Goal: Task Accomplishment & Management: Use online tool/utility

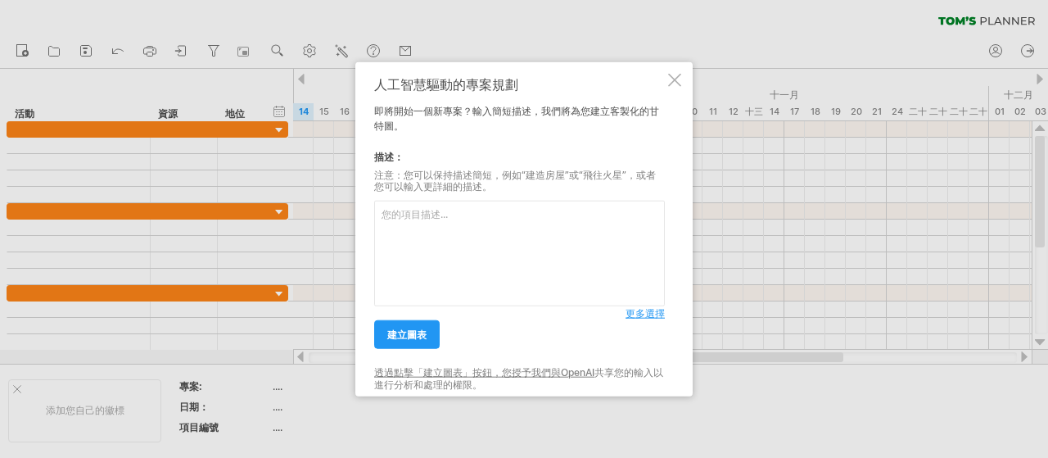
click at [467, 250] on textarea at bounding box center [519, 254] width 291 height 106
click at [520, 246] on textarea at bounding box center [519, 254] width 291 height 106
type textarea "w"
click at [484, 255] on textarea at bounding box center [519, 254] width 291 height 106
click at [434, 224] on textarea at bounding box center [519, 254] width 291 height 106
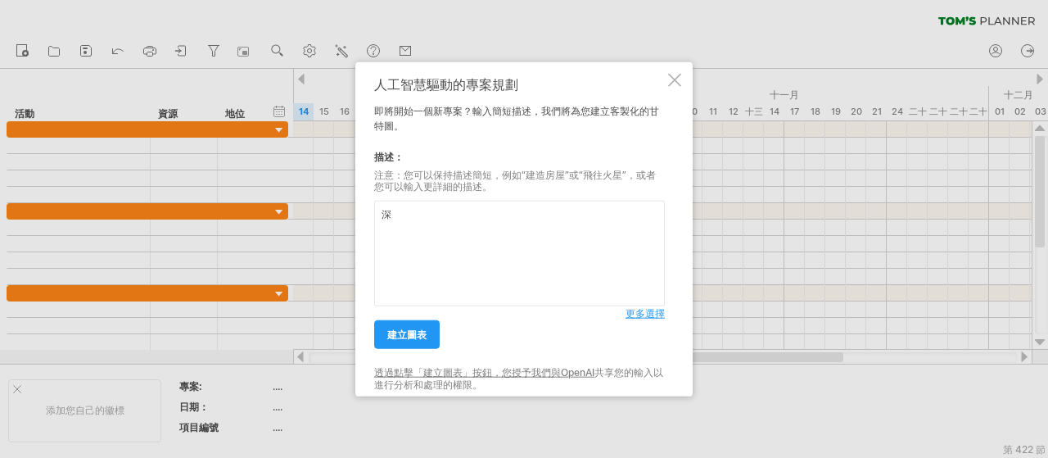
click at [503, 237] on textarea "深" at bounding box center [519, 254] width 291 height 106
type textarea "深耕計畫"
click at [638, 306] on div "深耕計畫 更多選擇" at bounding box center [519, 249] width 291 height 114
click at [638, 311] on font "更多選擇" at bounding box center [645, 313] width 39 height 12
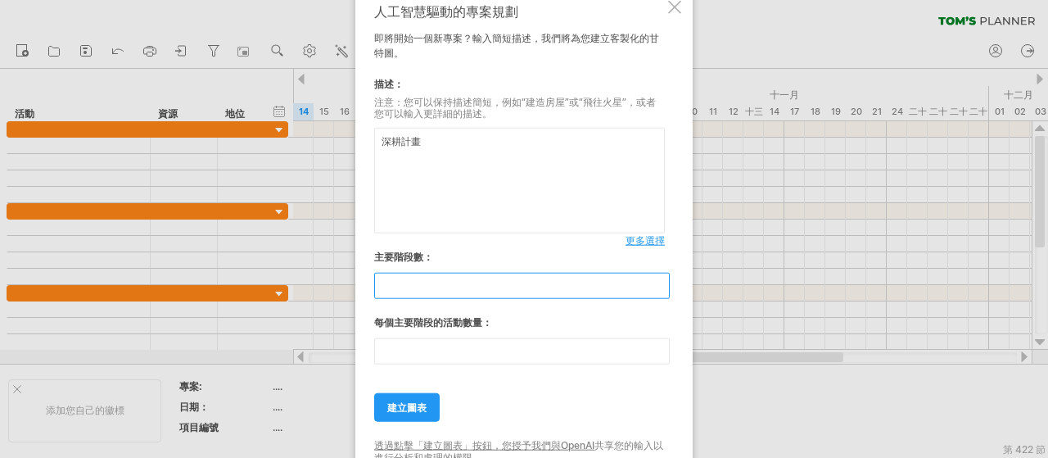
drag, startPoint x: 404, startPoint y: 283, endPoint x: 319, endPoint y: 271, distance: 86.8
click at [319, 274] on div "嘗試造訪 [DOMAIN_NAME] 再次連接... 0% 清除過濾器 新的" at bounding box center [524, 229] width 1048 height 458
type input "*"
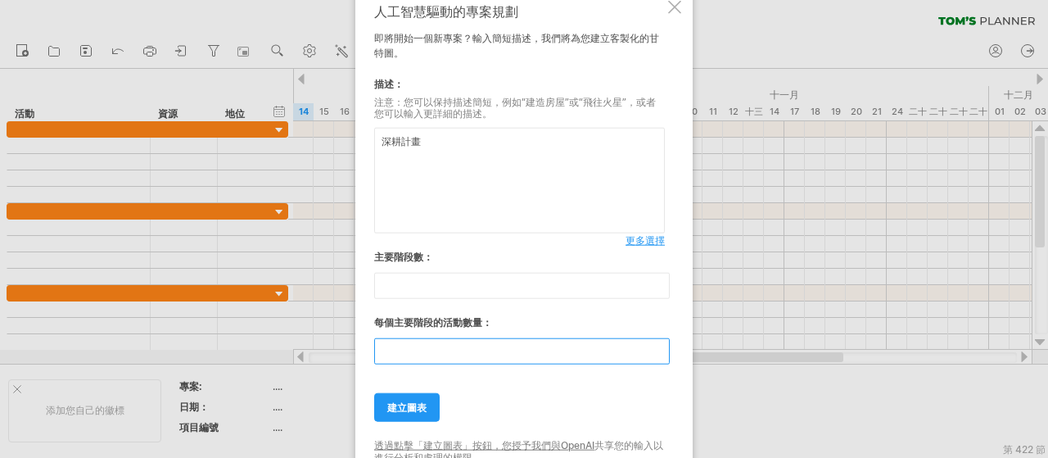
drag, startPoint x: 422, startPoint y: 352, endPoint x: 350, endPoint y: 336, distance: 73.9
click at [354, 340] on div "嘗試造訪 [DOMAIN_NAME] 再次連接... 0% 清除過濾器 新的" at bounding box center [524, 229] width 1048 height 458
type input "*"
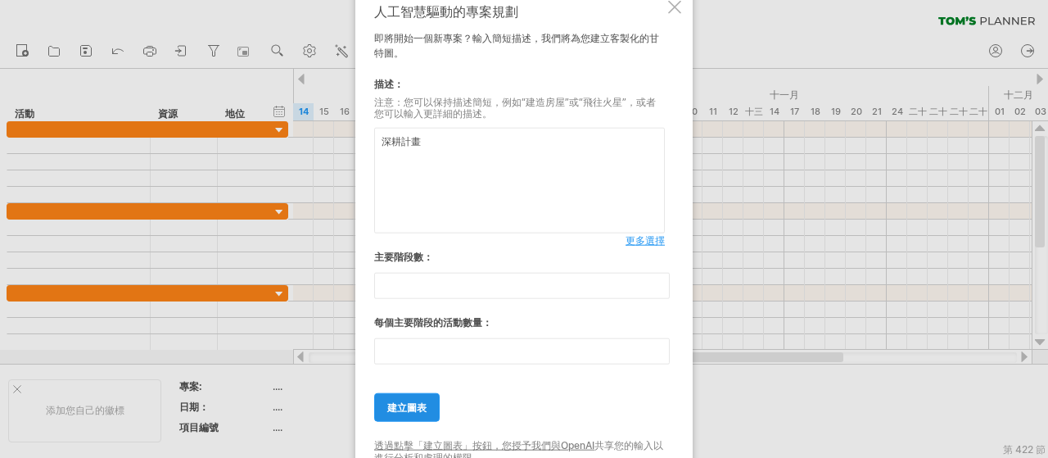
click at [421, 405] on font "建立圖表" at bounding box center [406, 407] width 39 height 12
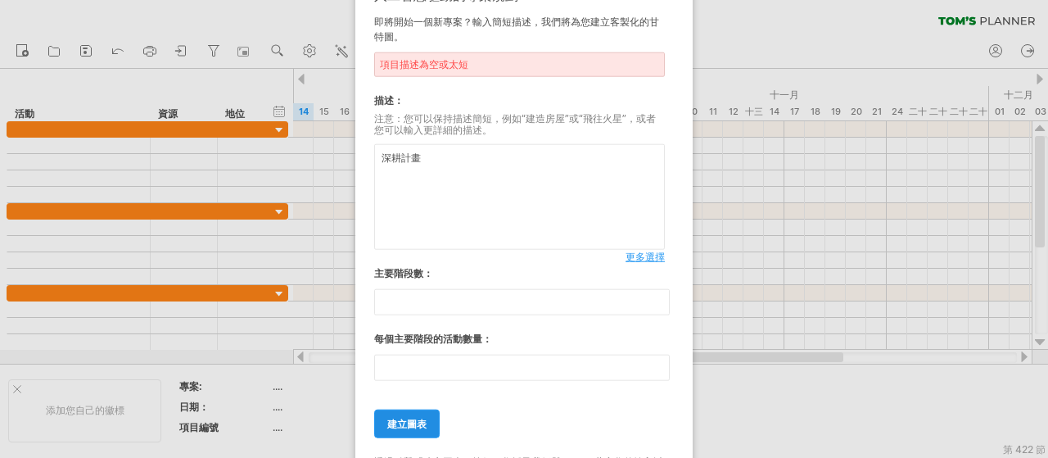
click at [425, 421] on font "建立圖表" at bounding box center [406, 424] width 39 height 12
click at [451, 169] on textarea "深耕計畫" at bounding box center [519, 197] width 291 height 106
click at [454, 169] on textarea "深耕計畫" at bounding box center [519, 197] width 291 height 106
click at [392, 169] on textarea "深耕計畫" at bounding box center [519, 197] width 291 height 106
click at [390, 158] on textarea "深耕計畫" at bounding box center [519, 197] width 291 height 106
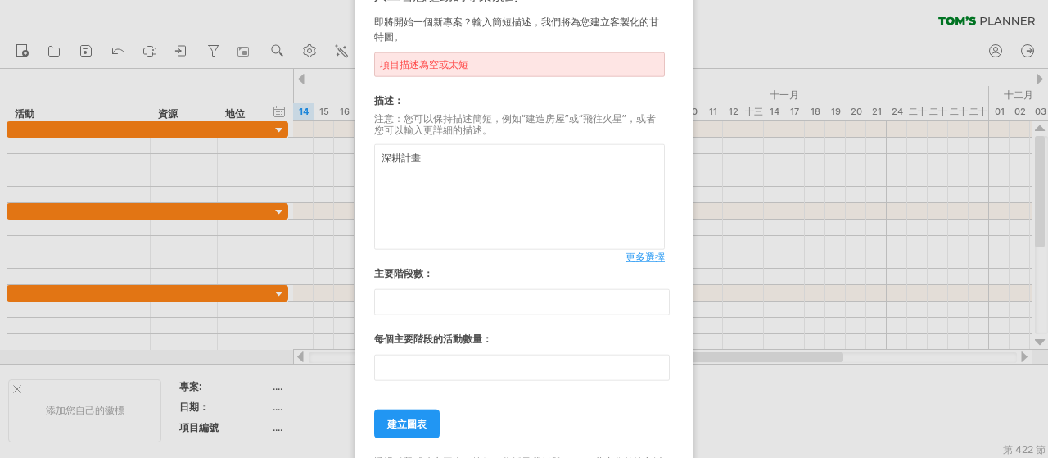
click at [385, 158] on textarea "深耕計畫" at bounding box center [519, 197] width 291 height 106
click at [431, 156] on textarea "深耕計畫" at bounding box center [519, 197] width 291 height 106
drag, startPoint x: 504, startPoint y: 162, endPoint x: 475, endPoint y: 158, distance: 29.8
click at [475, 158] on textarea "深耕計畫，三大範圍:留任率、績效考核、職涯發展、彈性工時" at bounding box center [519, 197] width 291 height 106
click at [481, 160] on textarea "深耕計畫，三大範圍:、績效考核、職涯發展、彈性工時" at bounding box center [519, 197] width 291 height 106
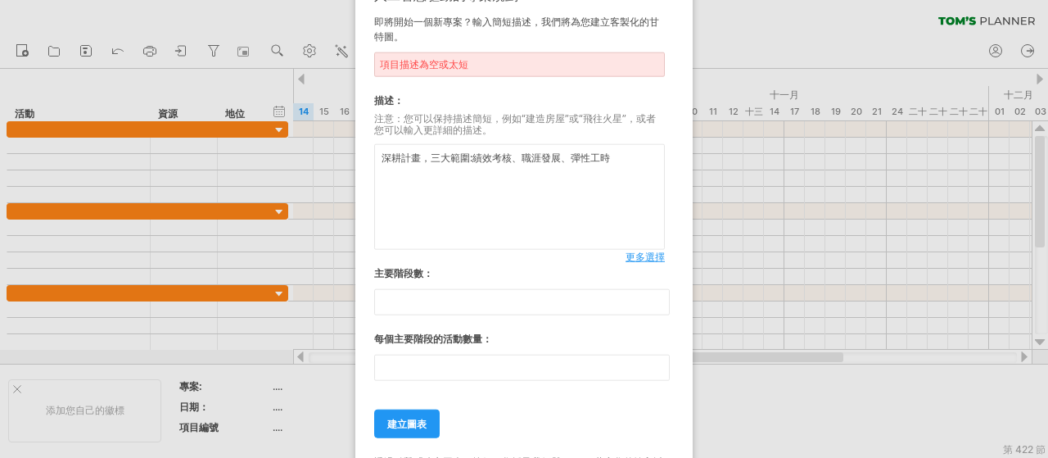
click at [621, 150] on textarea "深耕計畫，三大範圍:績效考核、職涯發展、彈性工時" at bounding box center [519, 197] width 291 height 106
paste textarea "留任率"
click at [457, 156] on textarea "深耕計畫，三大範圍:績效考核、職涯發展、彈性工時，產出留任率" at bounding box center [519, 197] width 291 height 106
drag, startPoint x: 449, startPoint y: 160, endPoint x: 467, endPoint y: 156, distance: 18.3
click at [467, 156] on textarea "深耕計畫，三大範圍:績效考核、職涯發展、彈性工時，產出留任率" at bounding box center [519, 197] width 291 height 106
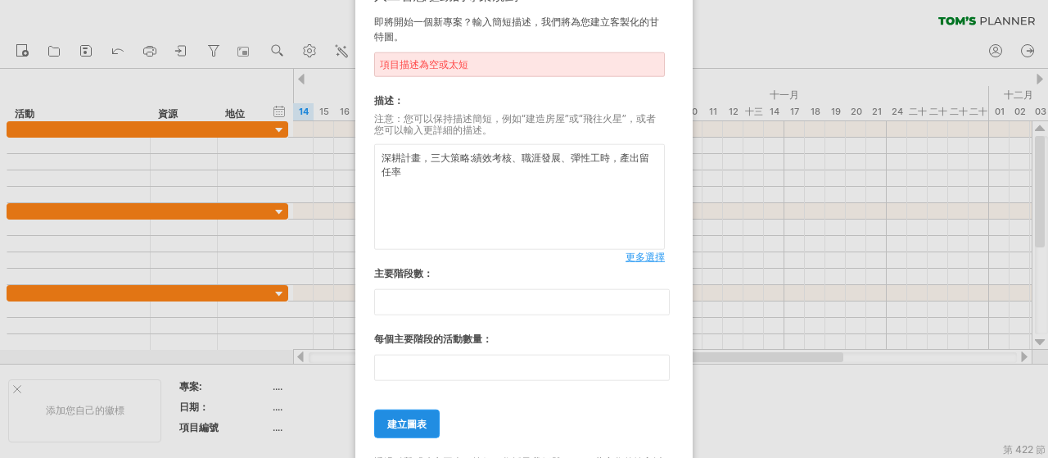
type textarea "深耕計畫，三大策略:績效考核、職涯發展、彈性工時，產出留任率"
click at [413, 415] on link "建立圖表" at bounding box center [407, 423] width 66 height 29
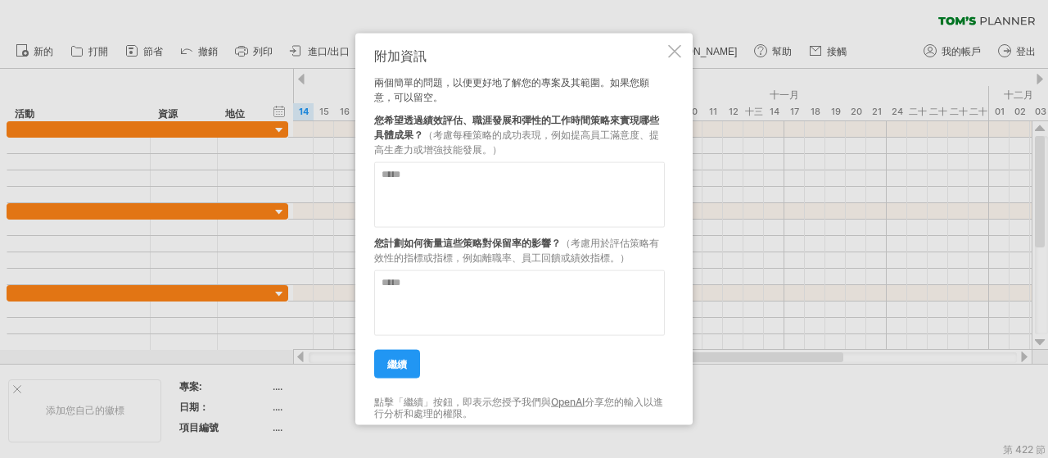
drag, startPoint x: 552, startPoint y: 186, endPoint x: 641, endPoint y: 195, distance: 89.7
click at [553, 186] on textarea at bounding box center [519, 194] width 291 height 66
click at [599, 322] on textarea at bounding box center [519, 302] width 291 height 66
drag, startPoint x: 514, startPoint y: 175, endPoint x: 585, endPoint y: 172, distance: 70.5
click at [585, 172] on textarea "**********" at bounding box center [519, 194] width 291 height 66
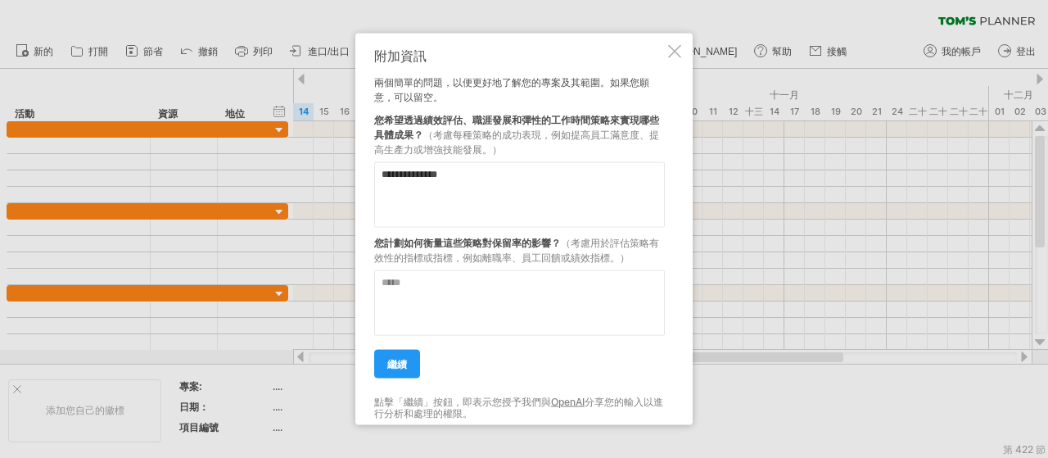
type textarea "**********"
click at [519, 278] on textarea at bounding box center [519, 302] width 291 height 66
paste textarea "*****"
type textarea "*****"
click at [523, 180] on textarea "**********" at bounding box center [519, 194] width 291 height 66
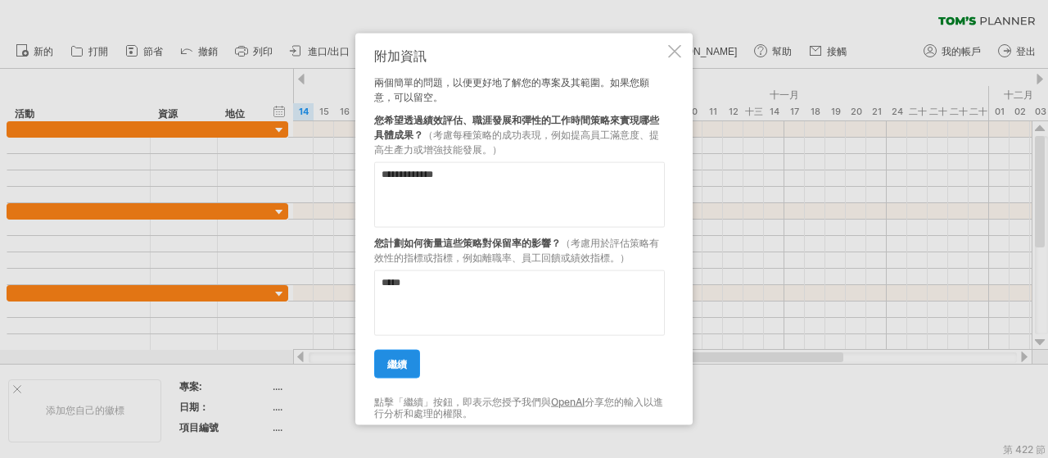
type textarea "**********"
click at [395, 363] on font "繼續" at bounding box center [397, 363] width 20 height 12
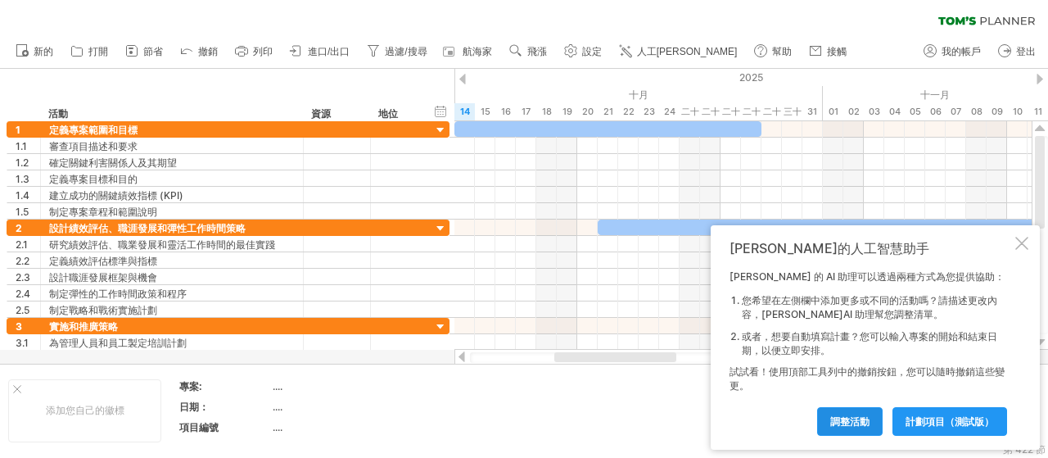
click at [866, 425] on font "調整活動" at bounding box center [849, 421] width 39 height 12
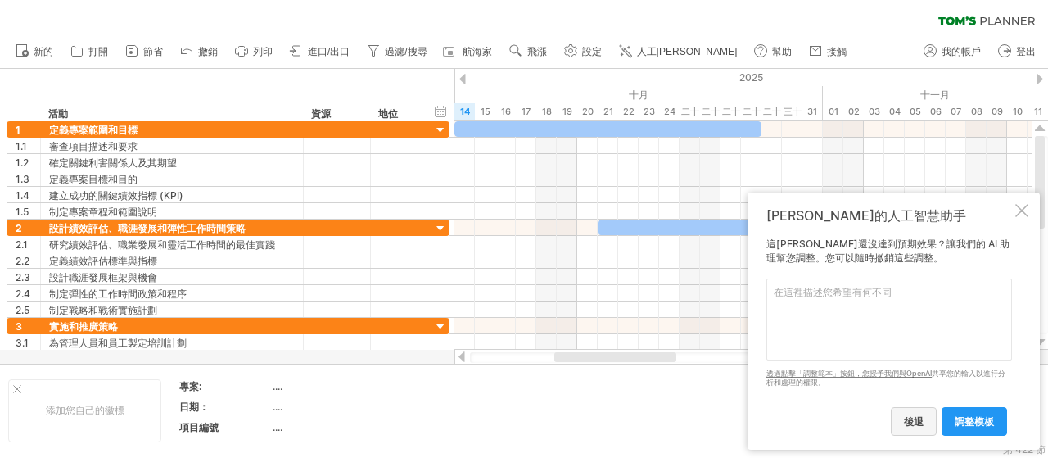
click at [910, 427] on link "後退" at bounding box center [914, 421] width 46 height 29
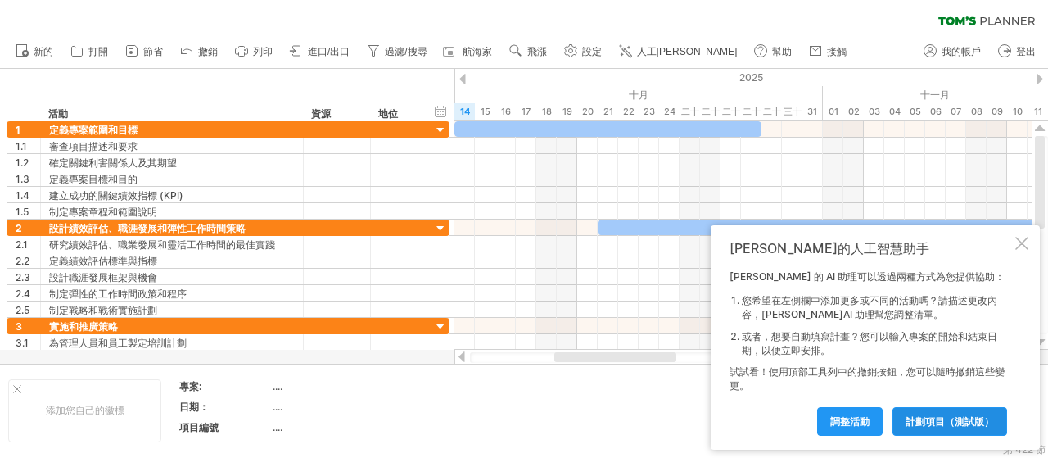
click at [917, 420] on font "計劃項目（測試版）" at bounding box center [950, 421] width 88 height 12
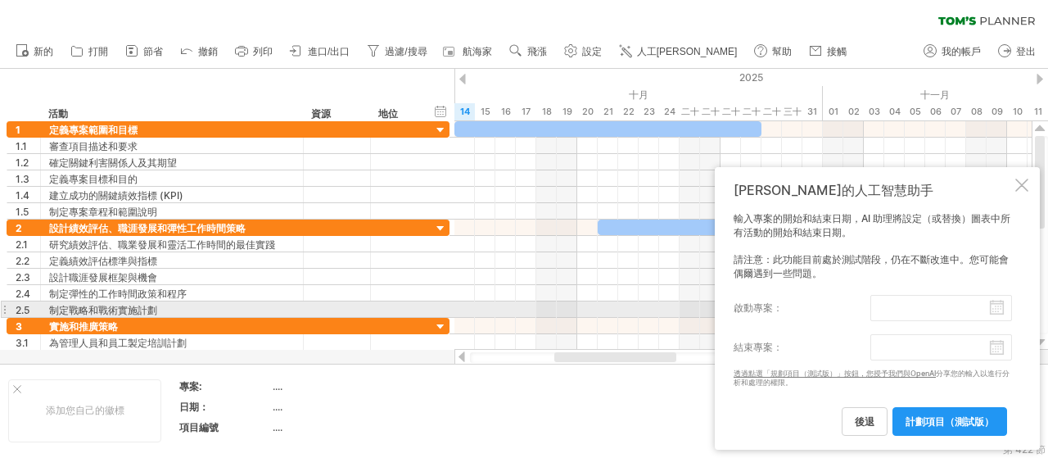
click at [829, 310] on label "啟動專案：" at bounding box center [802, 308] width 137 height 26
click at [870, 310] on input "啟動專案：" at bounding box center [941, 308] width 142 height 26
click at [825, 303] on label "啟動專案：" at bounding box center [802, 308] width 137 height 26
click at [870, 303] on input "啟動專案：" at bounding box center [941, 308] width 142 height 26
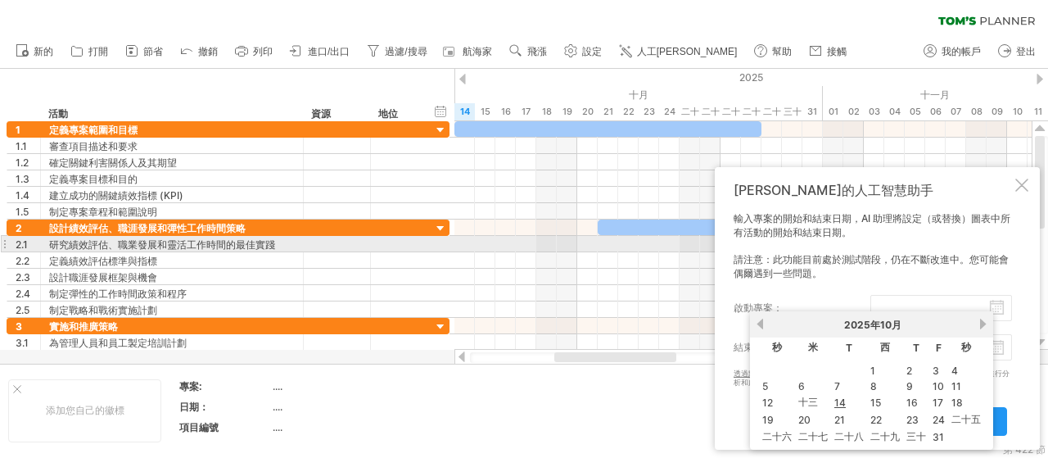
click at [851, 242] on div "輸入專案的開始和結束日期，AI 助理將設定（或替換）圖表中所有活動的開始和結束日期。 請注意：此功能目前處於測試階段，仍在不斷改進中。您可能會偶爾遇到一些問題…" at bounding box center [873, 323] width 278 height 223
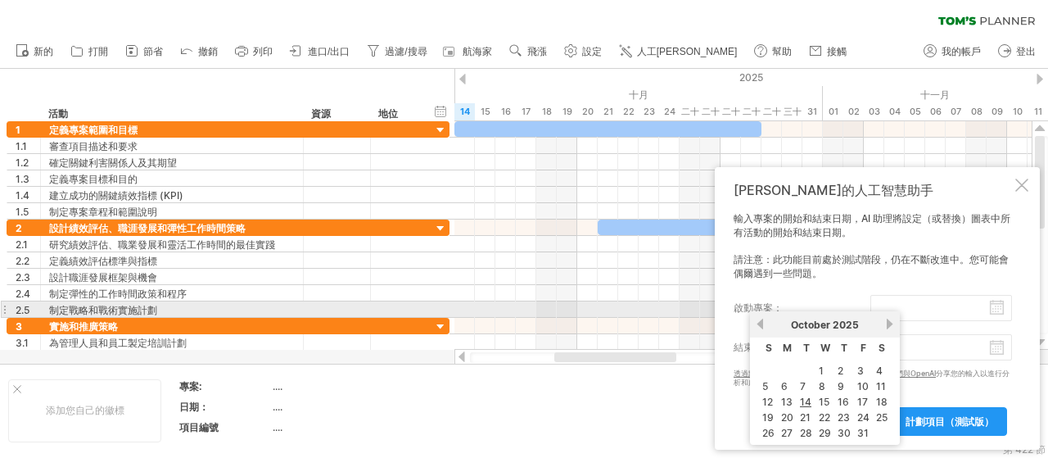
click at [1001, 311] on input "啟動專案：" at bounding box center [941, 308] width 142 height 26
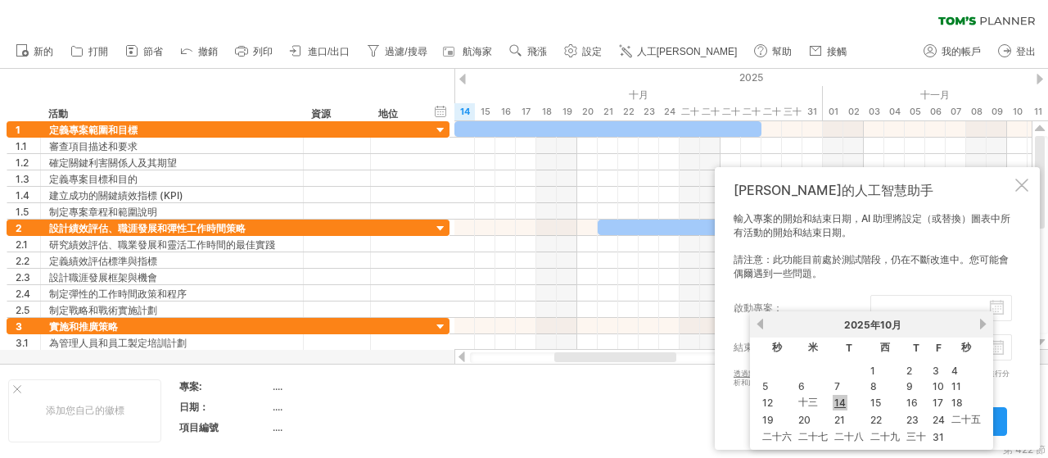
click at [842, 400] on font "14" at bounding box center [839, 402] width 11 height 12
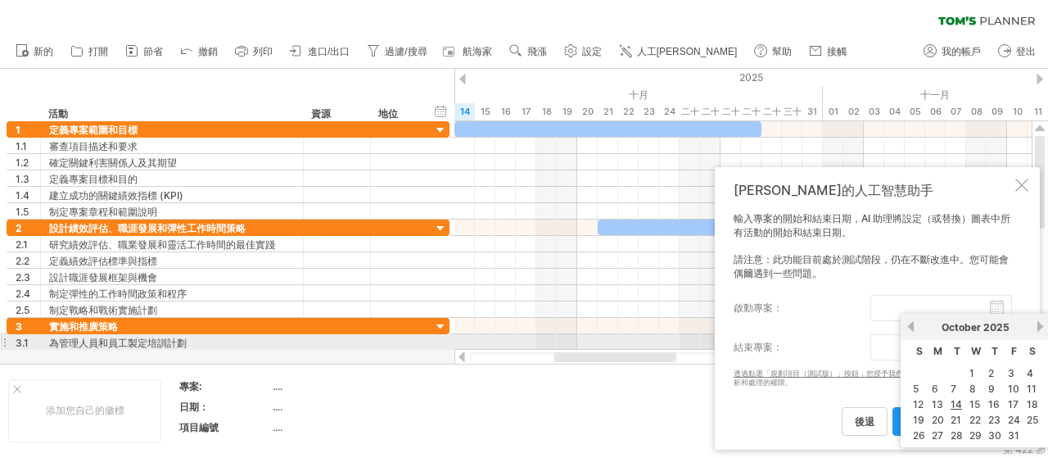
click at [993, 345] on body "進度(100%) 嘗試造訪 [DOMAIN_NAME] 再次連接... 0% 清除過濾器" at bounding box center [524, 230] width 1048 height 461
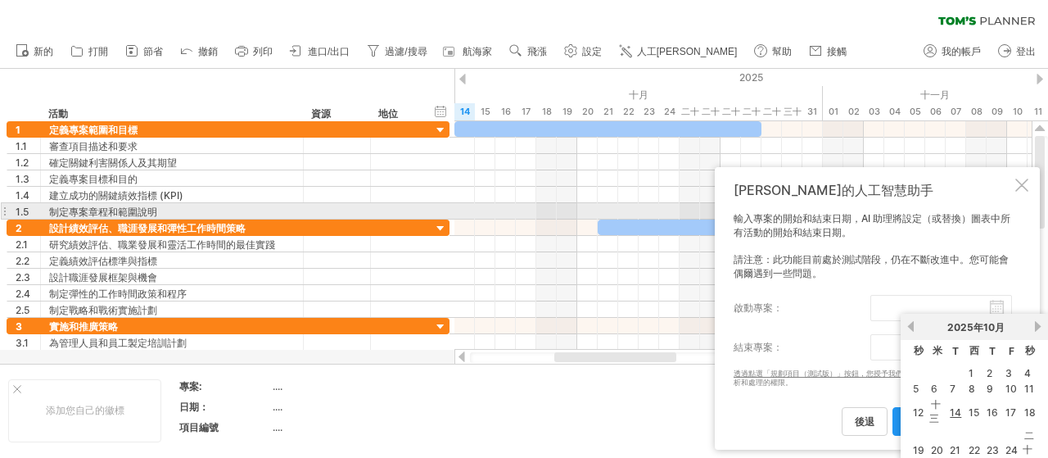
click at [894, 206] on div "[PERSON_NAME]的人工智慧助手 輸入專案的開始和結束日期，AI 助理將設定（或替換）圖表中所有活動的開始和結束日期。 請注意：此功能目前處於測試階段…" at bounding box center [877, 308] width 325 height 282
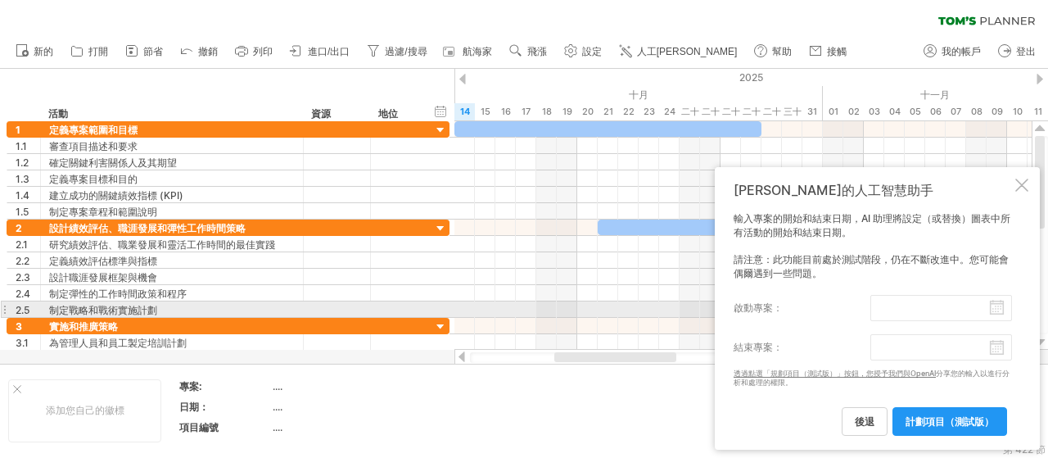
click at [996, 307] on input "啟動專案：" at bounding box center [941, 308] width 142 height 26
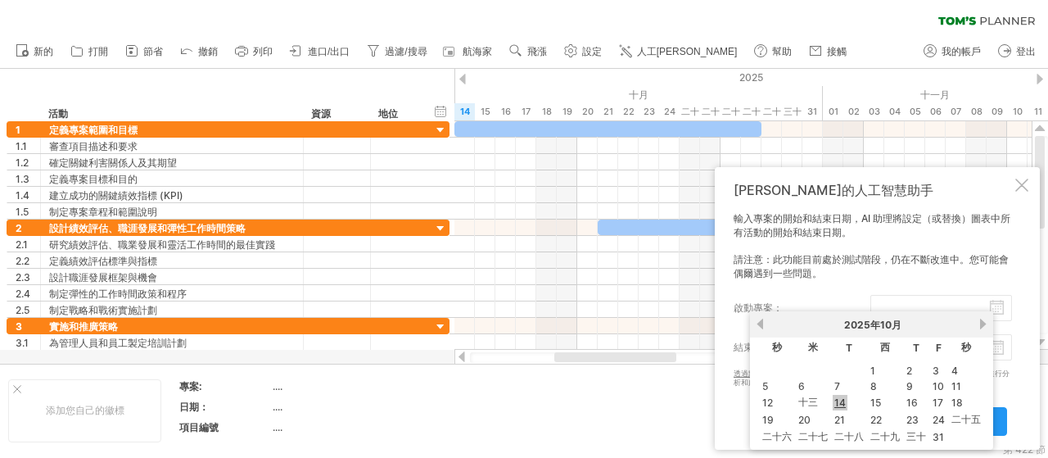
click at [845, 399] on link "14" at bounding box center [840, 403] width 15 height 16
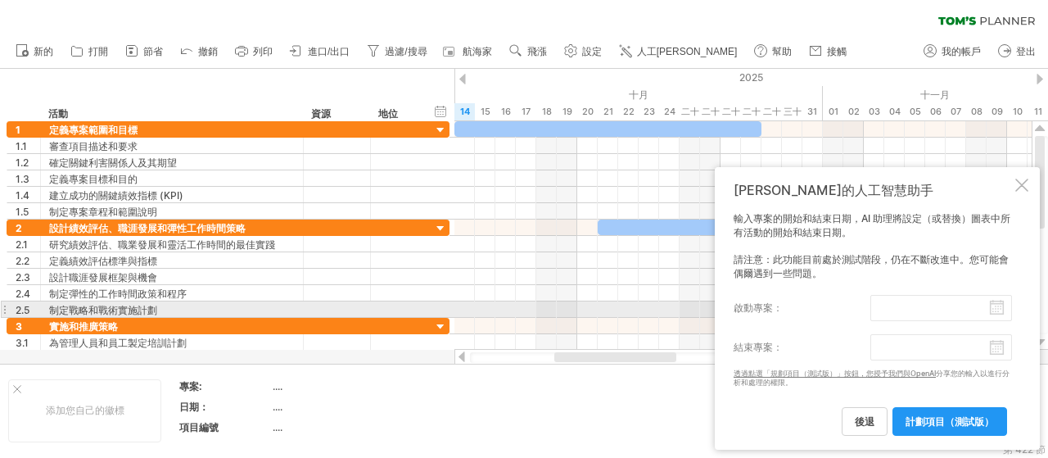
click at [999, 311] on input "啟動專案：" at bounding box center [941, 308] width 142 height 26
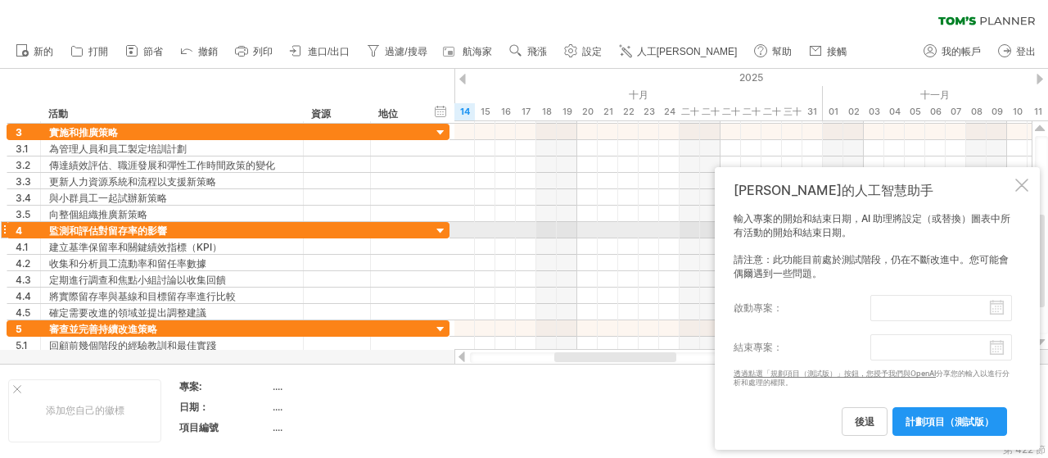
drag, startPoint x: 1043, startPoint y: 153, endPoint x: 1047, endPoint y: 232, distance: 78.7
click at [1047, 232] on div at bounding box center [1041, 235] width 13 height 198
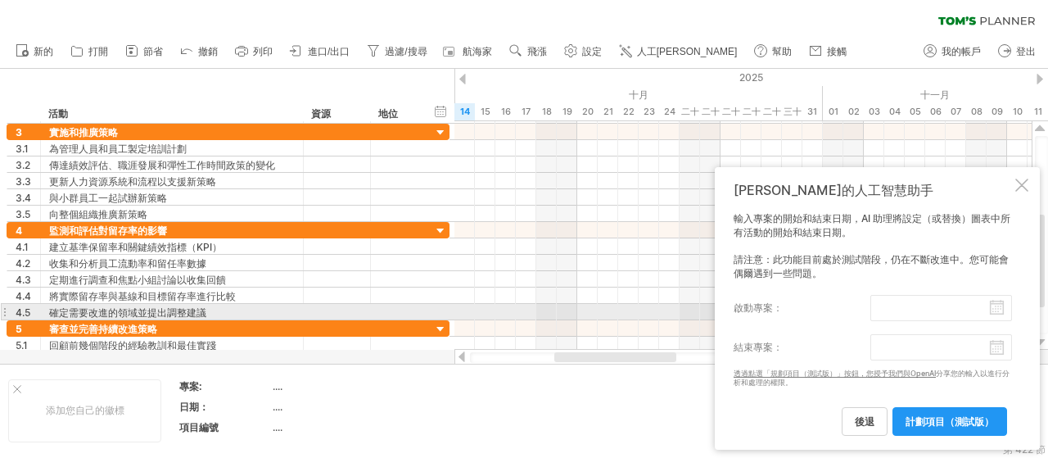
click at [998, 304] on input "啟動專案：" at bounding box center [941, 308] width 142 height 26
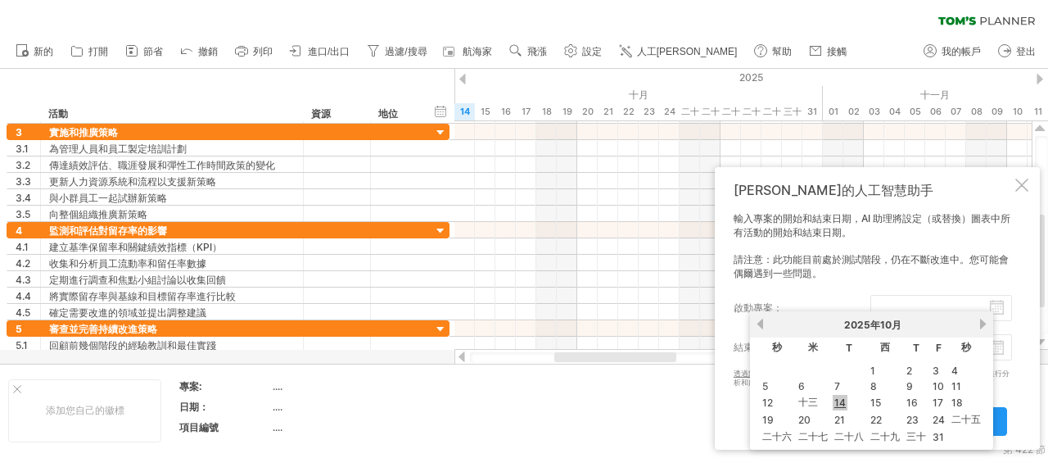
click at [840, 401] on font "14" at bounding box center [839, 402] width 11 height 12
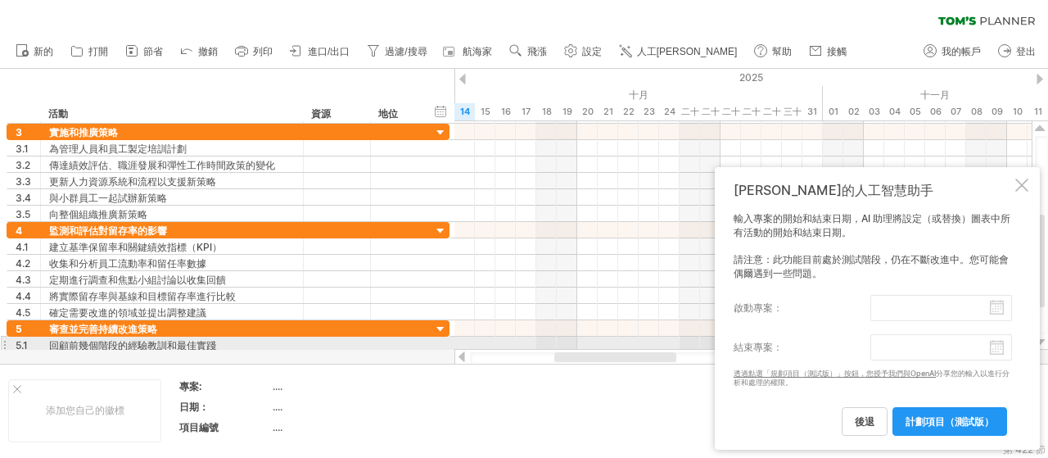
click at [888, 347] on input "結束專案：" at bounding box center [941, 347] width 142 height 26
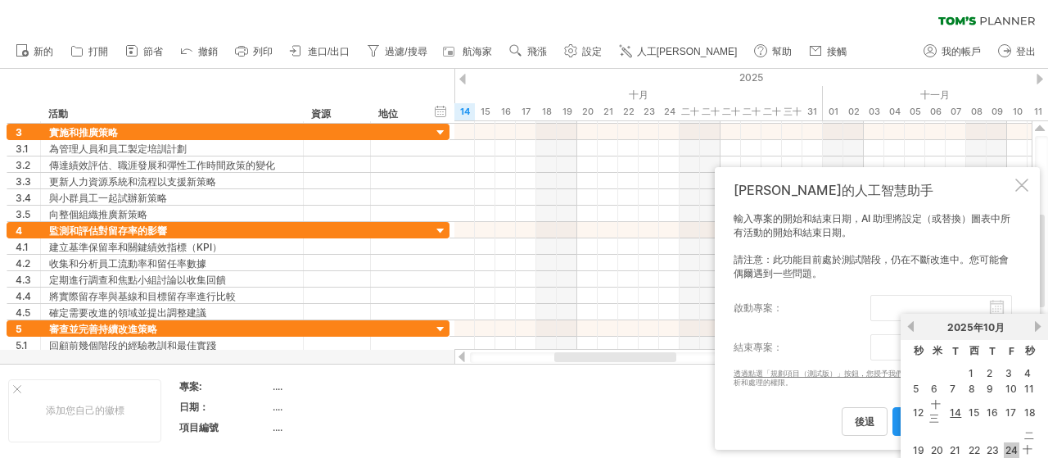
click at [1017, 448] on font "24" at bounding box center [1011, 450] width 12 height 12
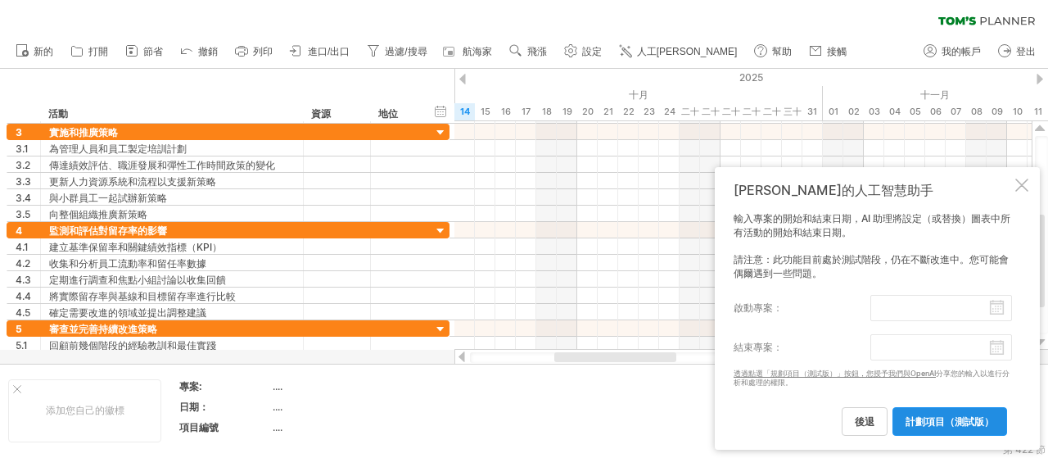
click at [997, 424] on link "計劃項目（測試版）" at bounding box center [949, 421] width 115 height 29
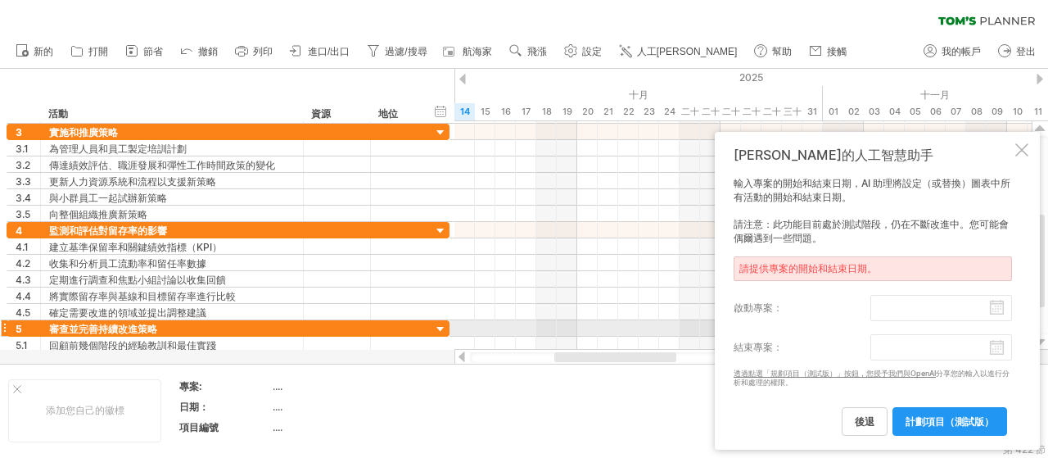
click at [916, 322] on div "輸入專案的開始和結束日期，AI 助理將設定（或替換）圖表中所有活動的開始和結束日期。 請注意：此功能目前處於測試階段，仍在不斷改進中。您可能會偶爾遇到一些問題…" at bounding box center [873, 306] width 278 height 258
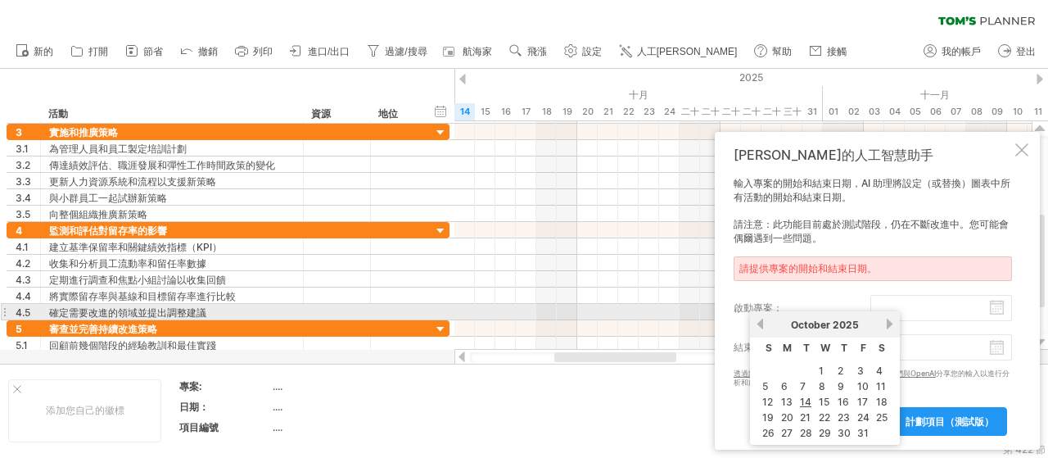
click at [916, 310] on body "進度(100%) 嘗試造訪 [DOMAIN_NAME] 再次連接... 0% 清除過濾器" at bounding box center [524, 230] width 1048 height 461
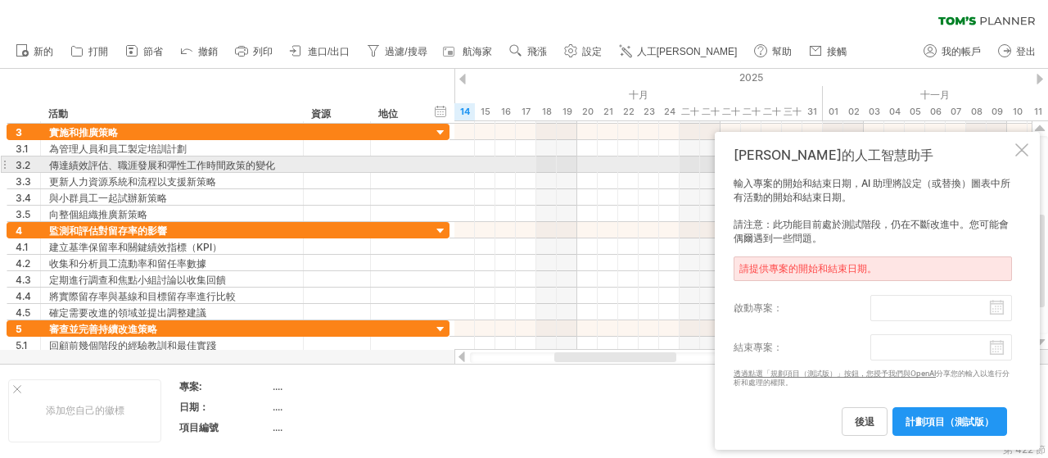
click at [1016, 156] on div "[PERSON_NAME]的人工智慧助手 輸入專案的開始和結束日期，AI 助理將設定（或替換）圖表中所有活動的開始和結束日期。 請注意：此功能目前處於測試階段…" at bounding box center [877, 291] width 325 height 318
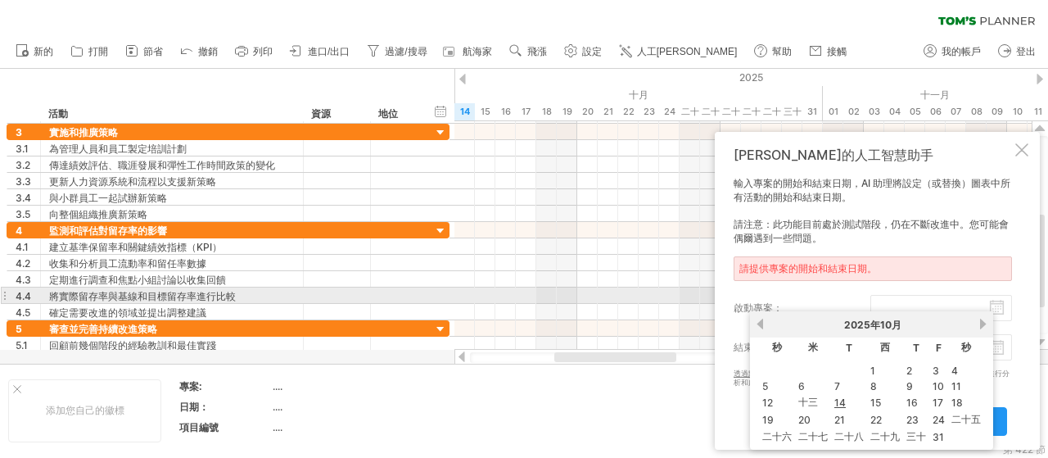
click at [913, 302] on input "啟動專案：" at bounding box center [941, 308] width 142 height 26
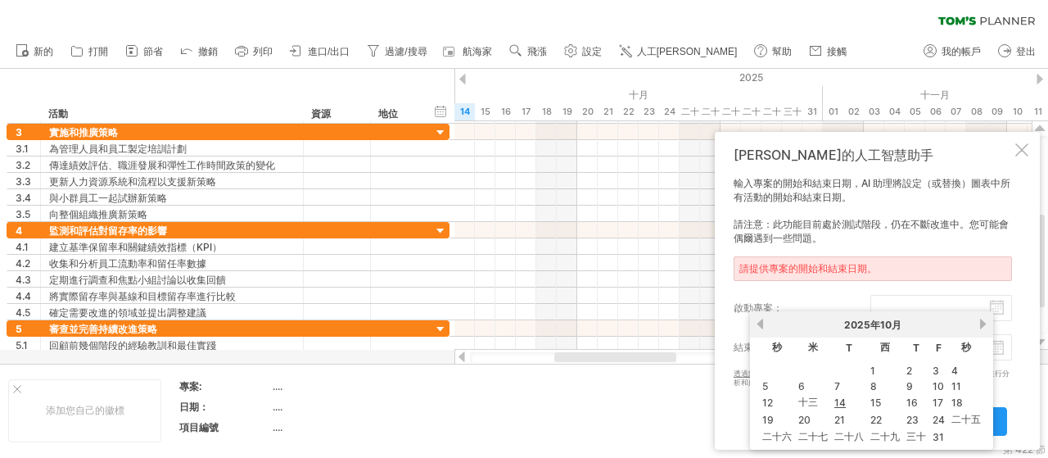
click at [748, 9] on div "清除過濾器 重新套用濾鏡" at bounding box center [524, 17] width 1048 height 34
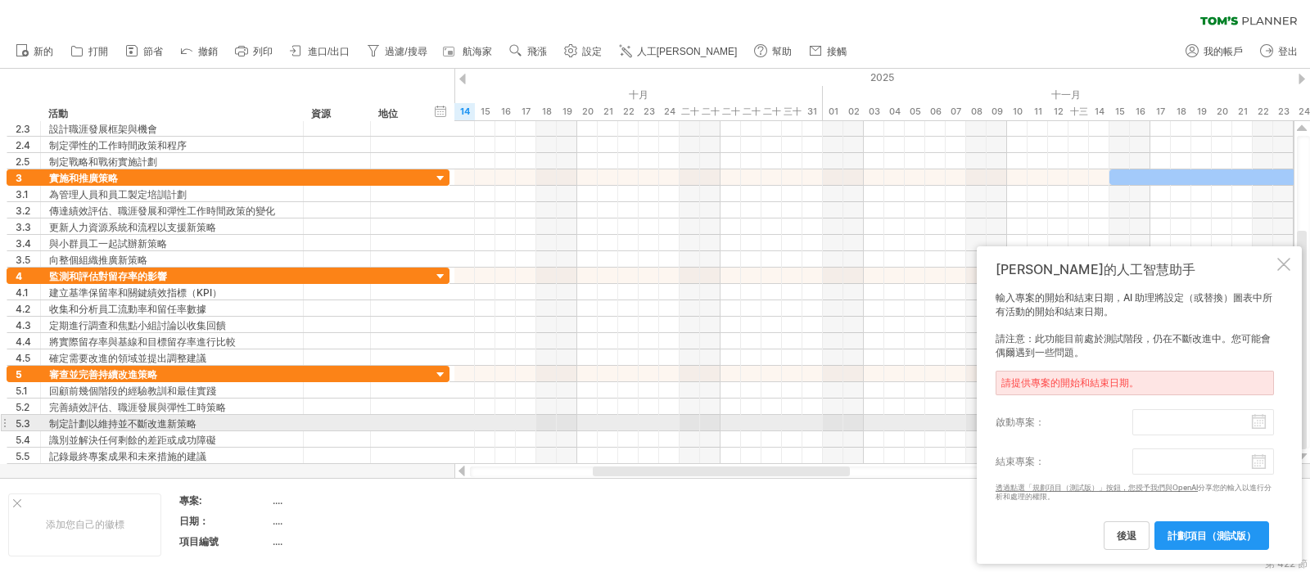
click at [1047, 422] on label "啟動專案：" at bounding box center [1064, 422] width 137 height 26
click at [1047, 422] on input "啟動專案：" at bounding box center [1203, 422] width 142 height 26
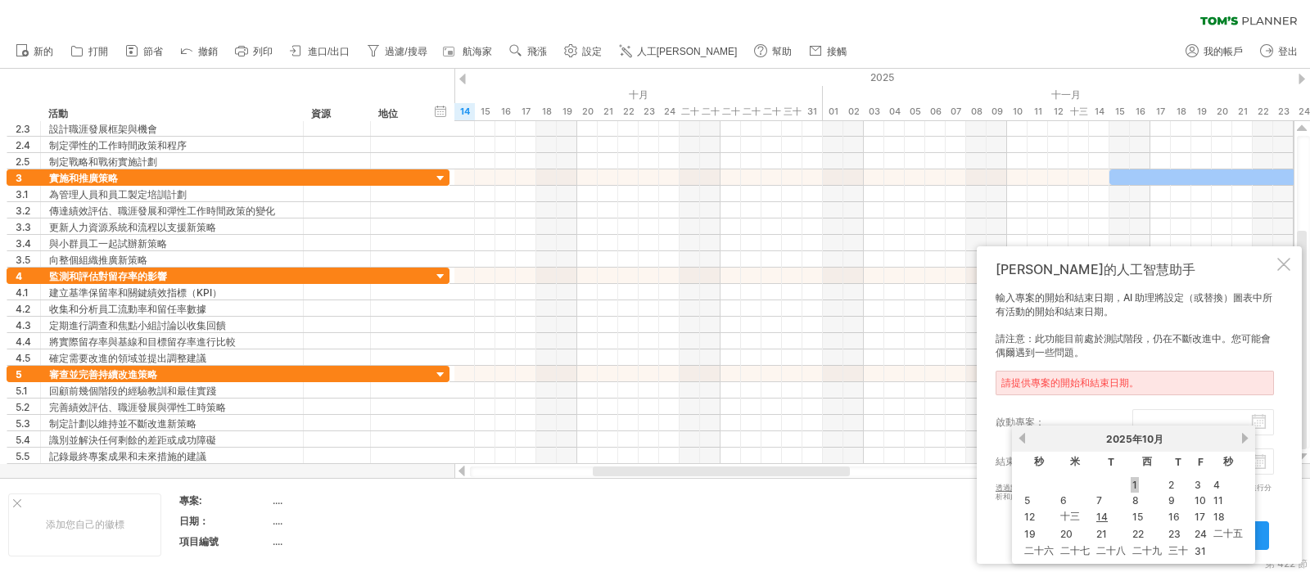
click at [1047, 457] on font "1" at bounding box center [1134, 485] width 5 height 12
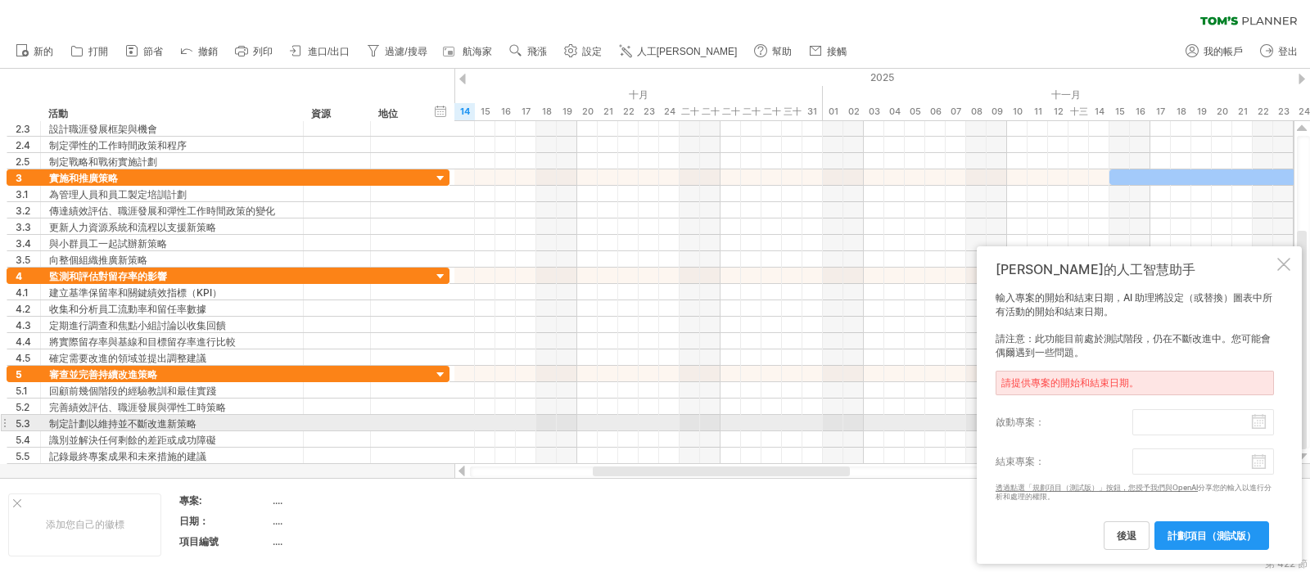
click at [1047, 422] on label "啟動專案：" at bounding box center [1064, 422] width 137 height 26
click at [1047, 422] on input "啟動專案：" at bounding box center [1203, 422] width 142 height 26
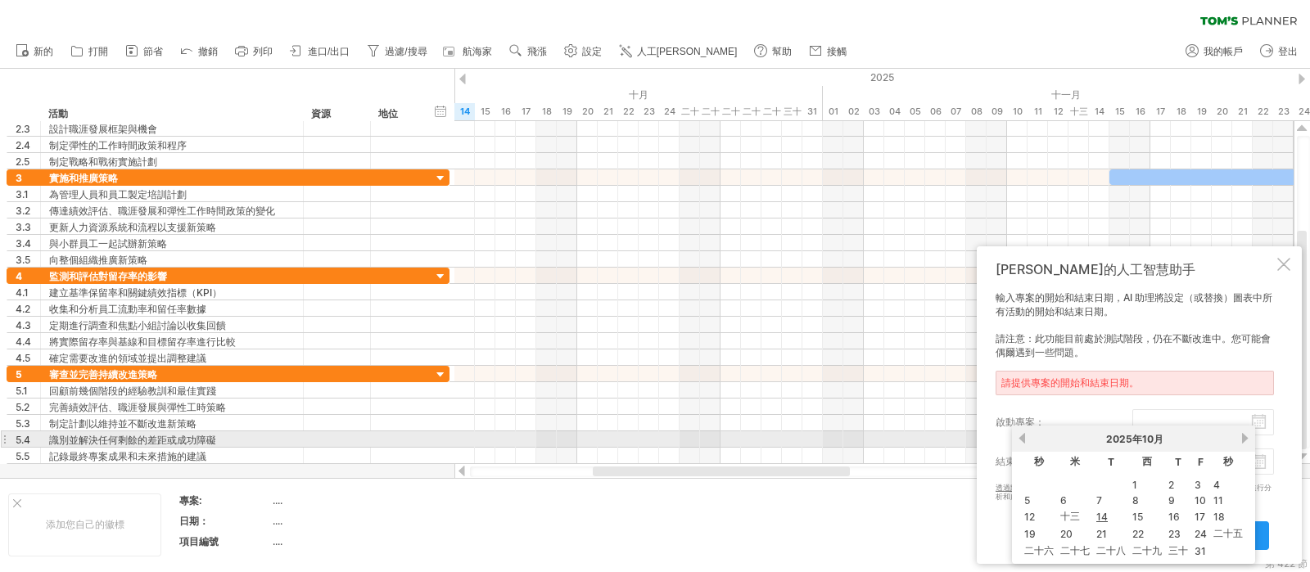
click at [1047, 440] on link "下一個" at bounding box center [1245, 438] width 12 height 12
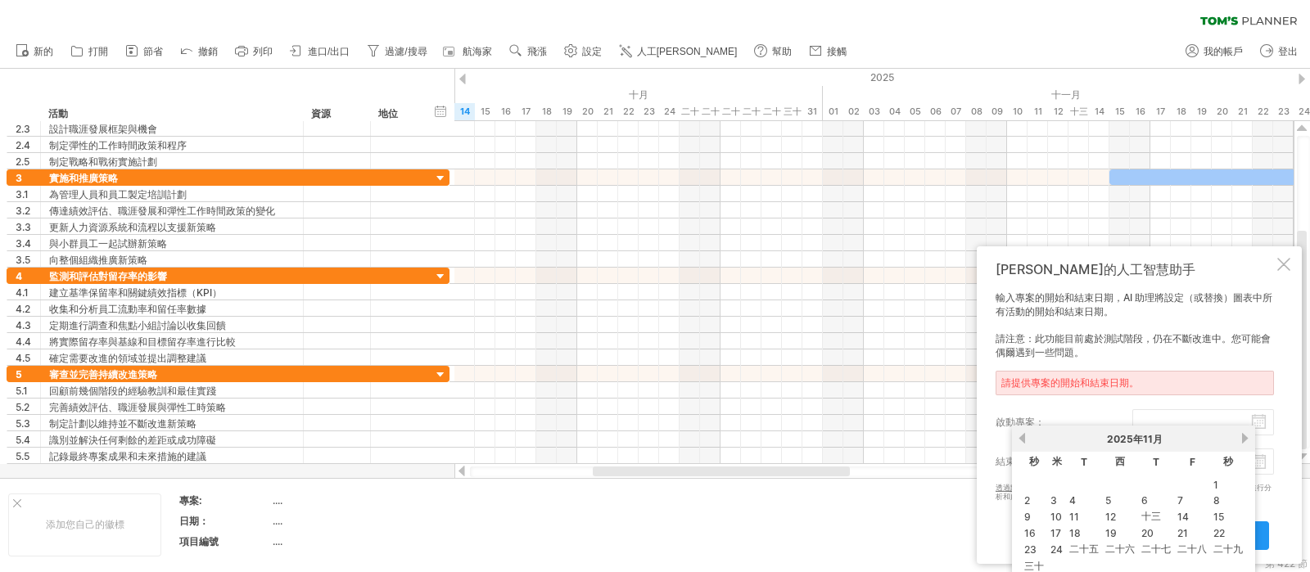
click at [1047, 457] on td "1" at bounding box center [1228, 485] width 34 height 14
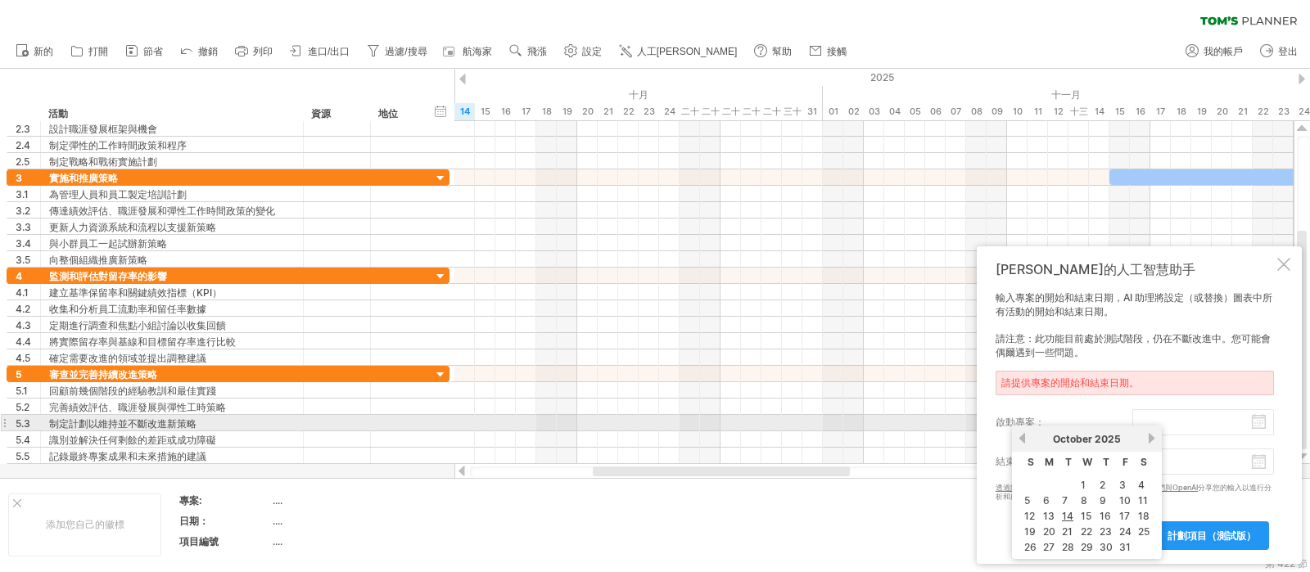
click at [1047, 422] on input "啟動專案：" at bounding box center [1203, 422] width 142 height 26
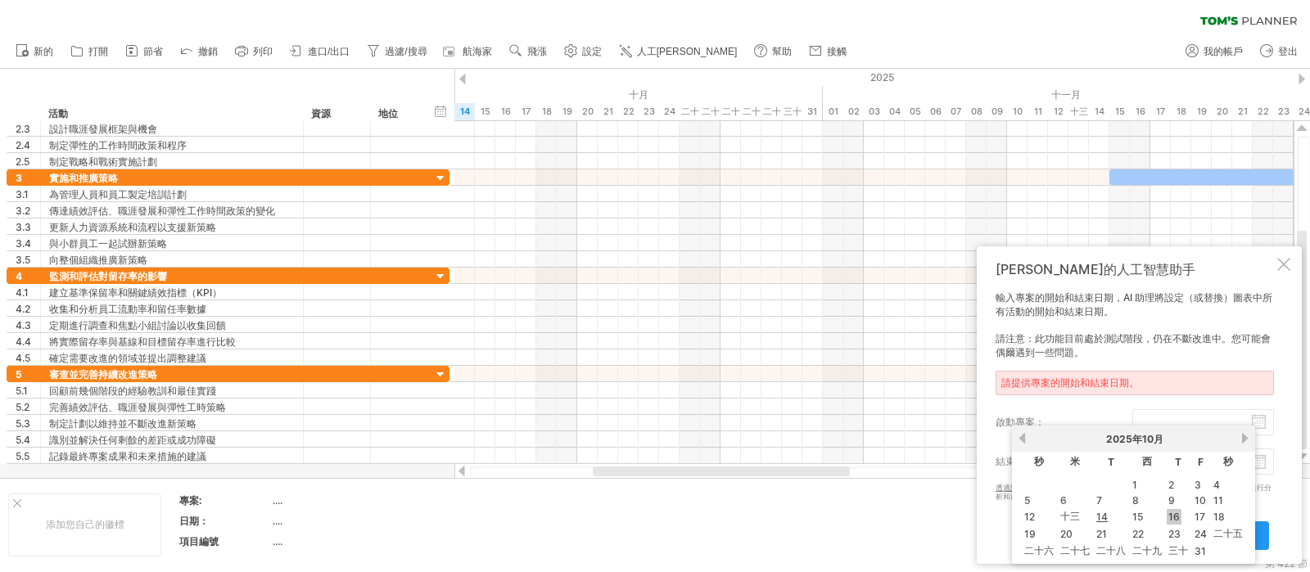
click at [1047, 457] on link "16" at bounding box center [1174, 517] width 15 height 16
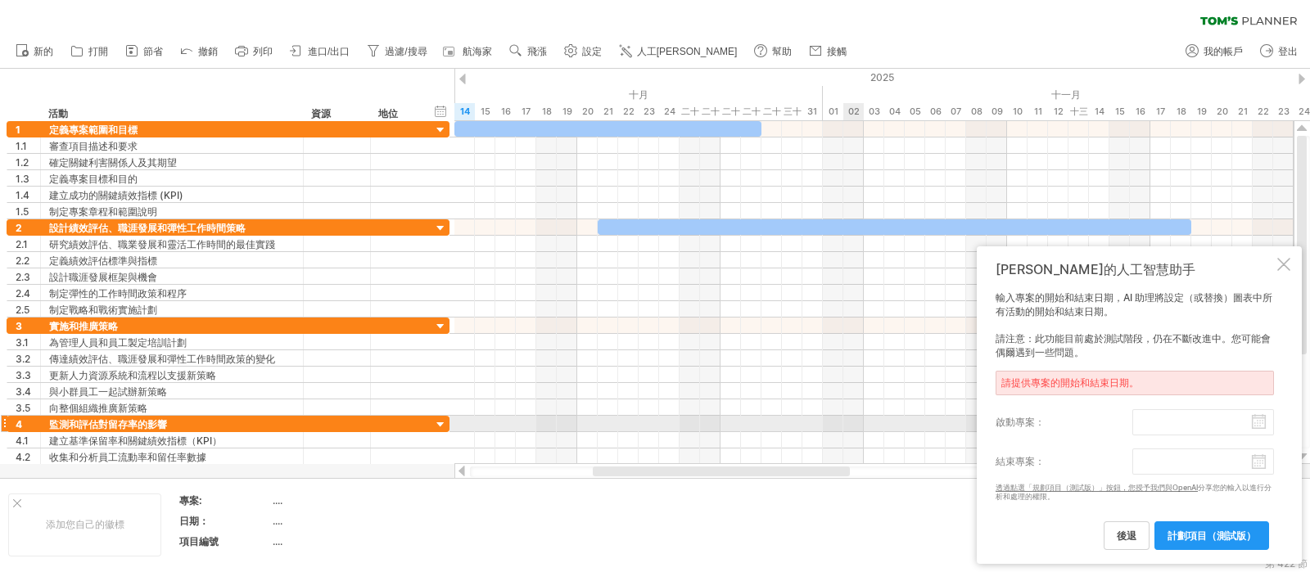
click at [1047, 423] on input "啟動專案：" at bounding box center [1203, 422] width 142 height 26
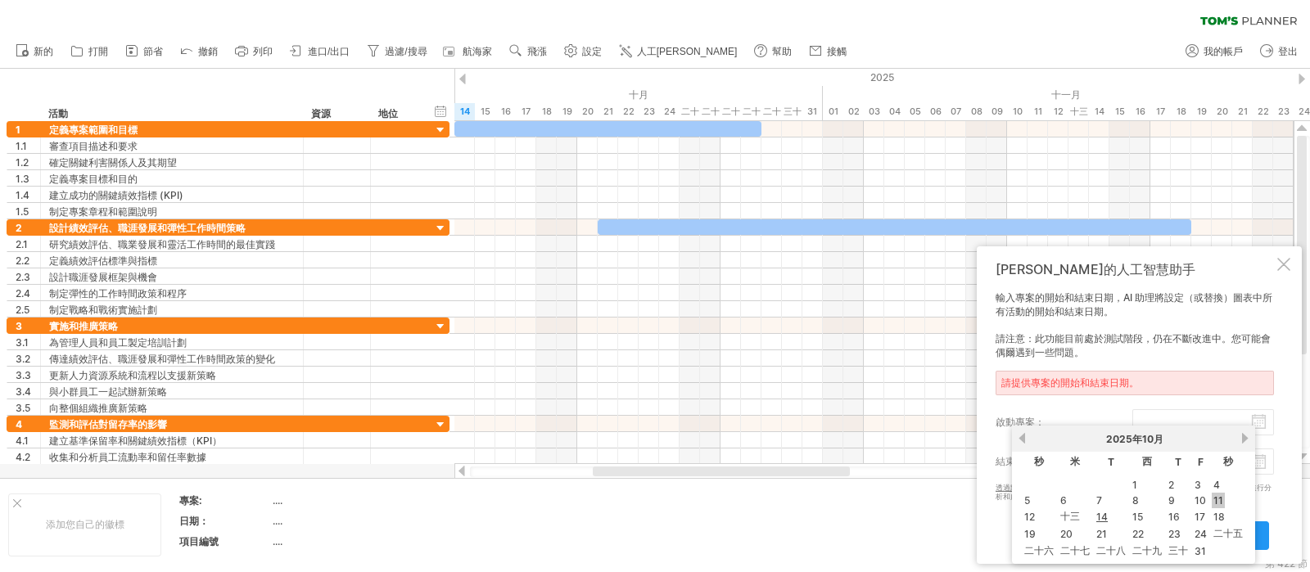
click at [1047, 457] on font "11" at bounding box center [1218, 501] width 10 height 12
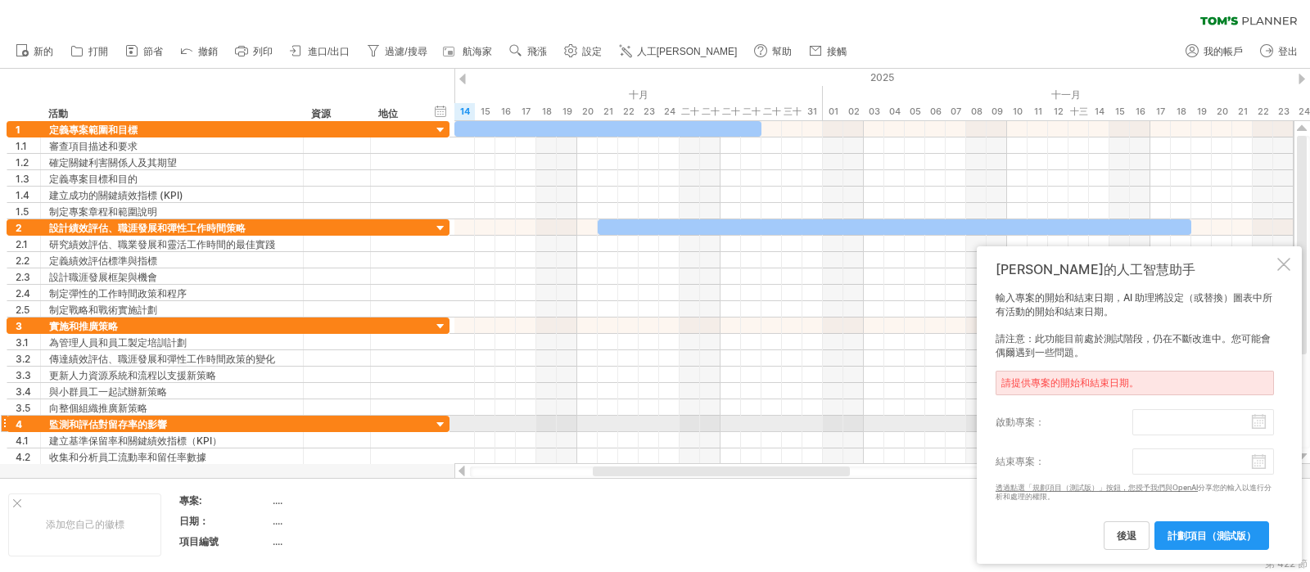
click at [1047, 418] on input "啟動專案：" at bounding box center [1203, 422] width 142 height 26
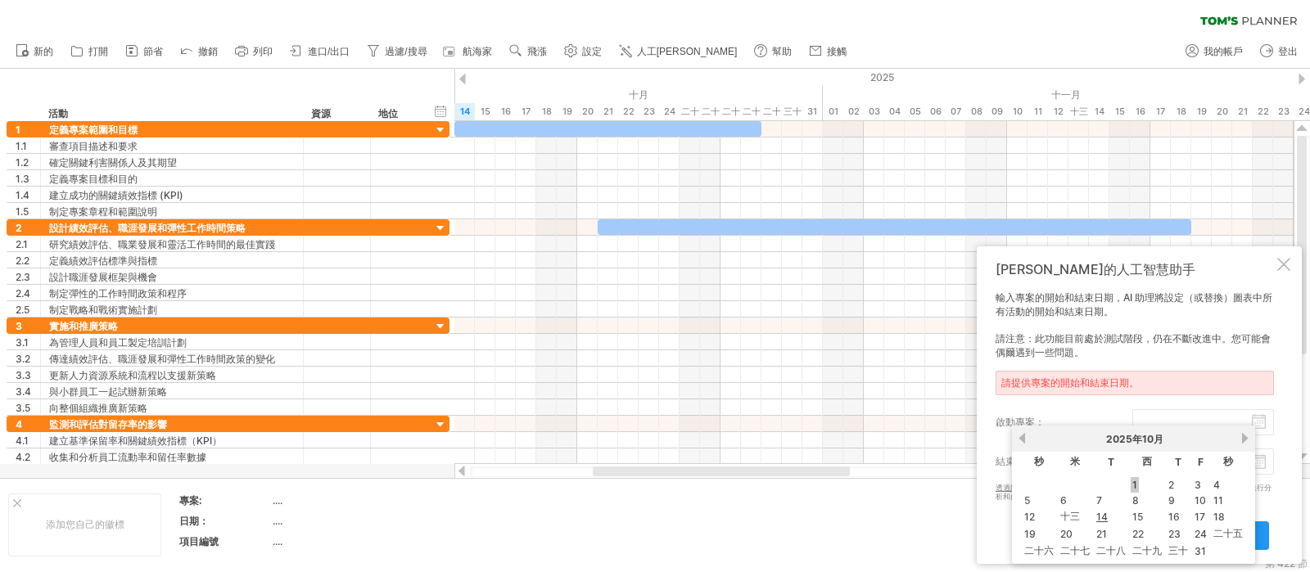
click at [1047, 457] on font "1" at bounding box center [1134, 485] width 5 height 12
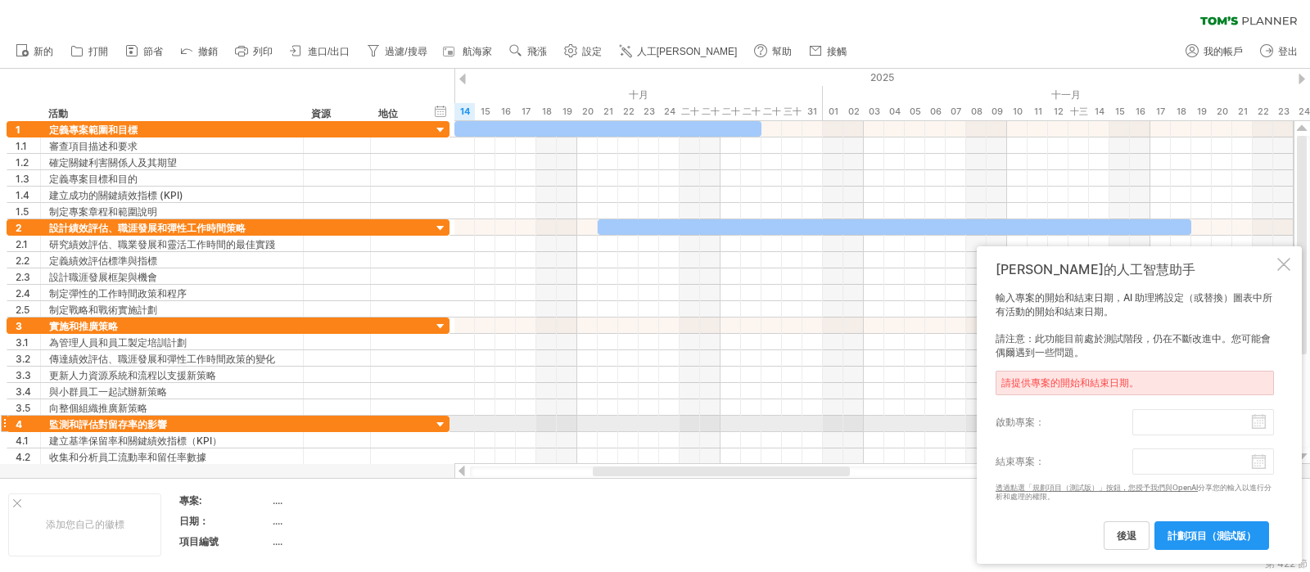
click at [1047, 430] on body "進度(100%) 嘗試造訪 [DOMAIN_NAME] 再次連接... 0% 清除過濾器" at bounding box center [655, 288] width 1310 height 576
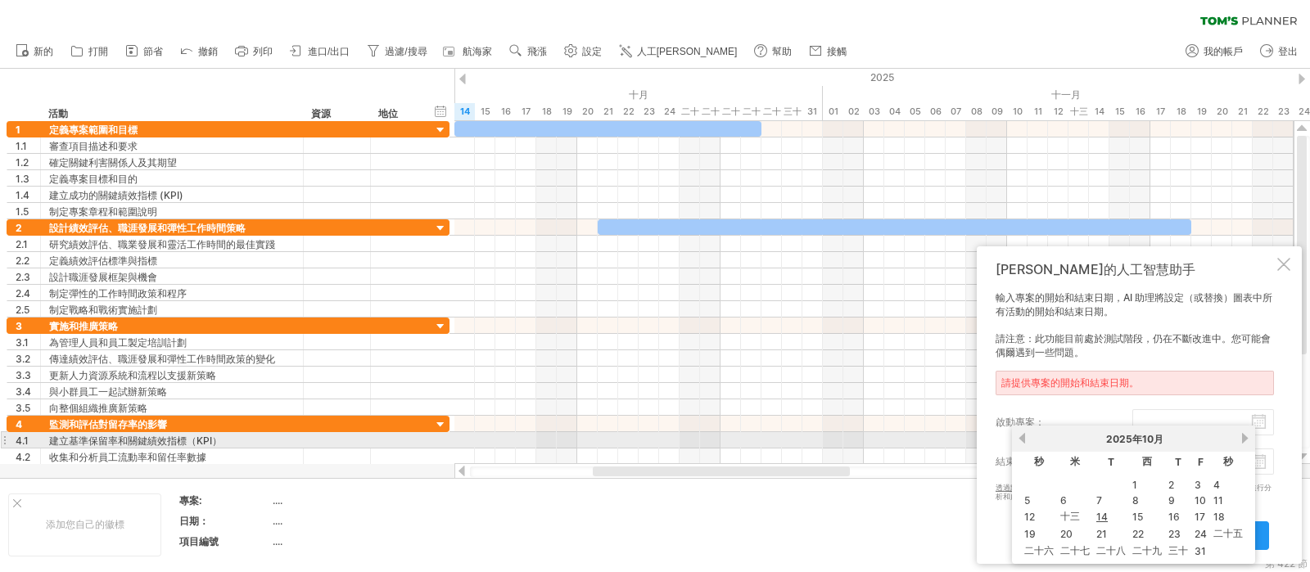
click at [1047, 435] on link "下一個" at bounding box center [1245, 438] width 12 height 12
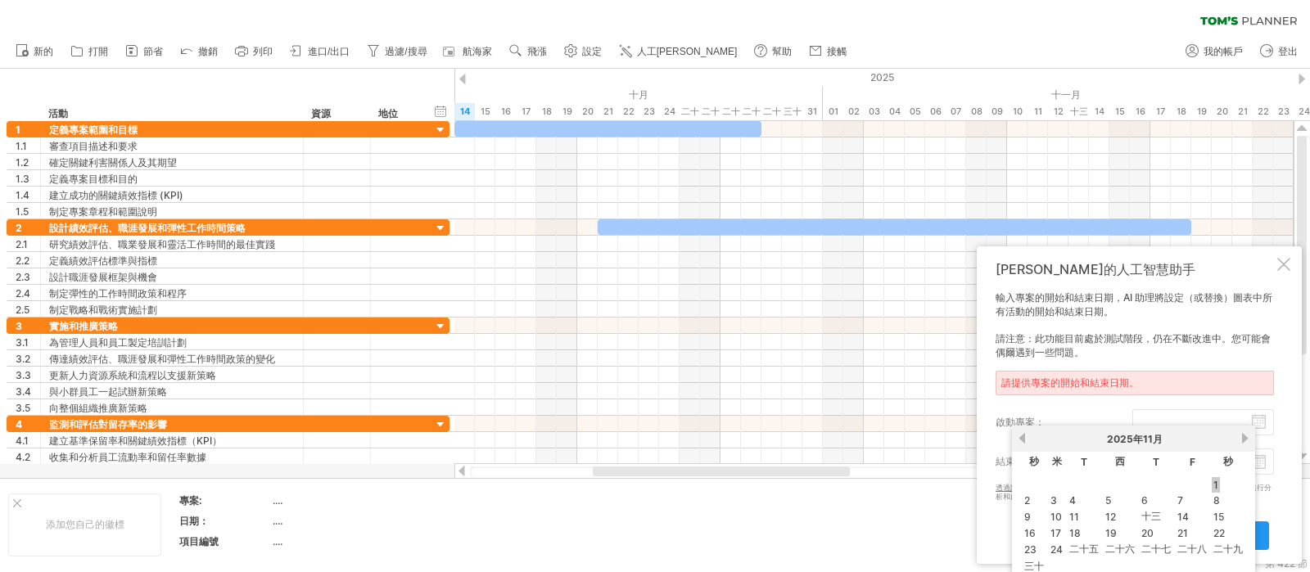
click at [1047, 457] on font "1" at bounding box center [1215, 485] width 5 height 12
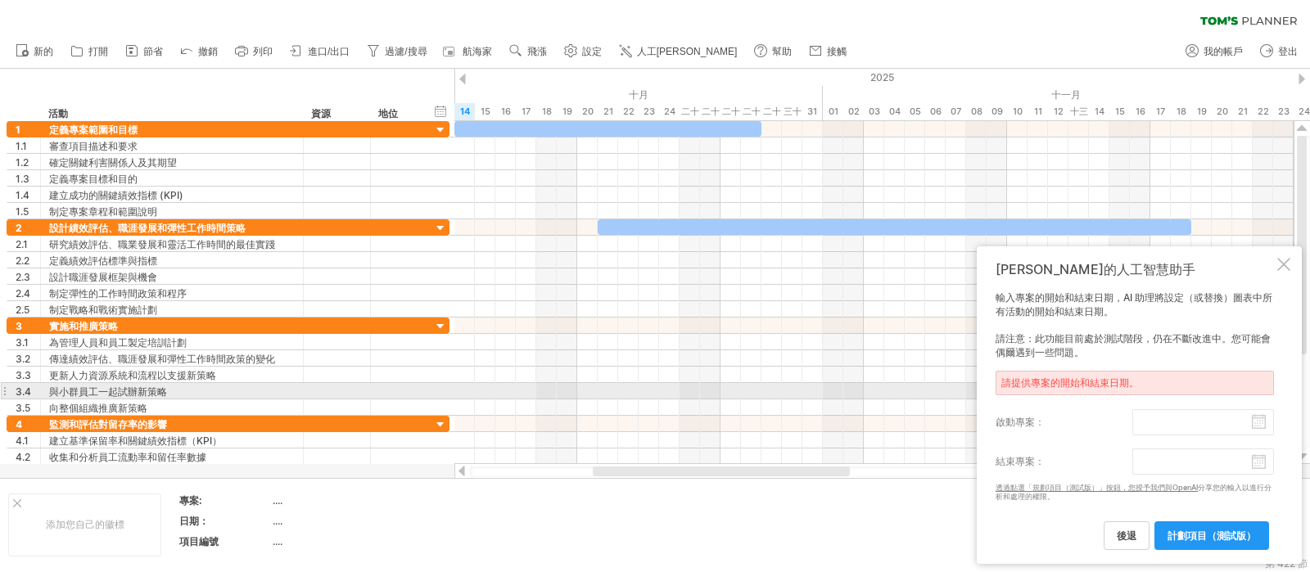
click at [1047, 386] on font "請提供專案的開始和結束日期。" at bounding box center [1070, 383] width 138 height 12
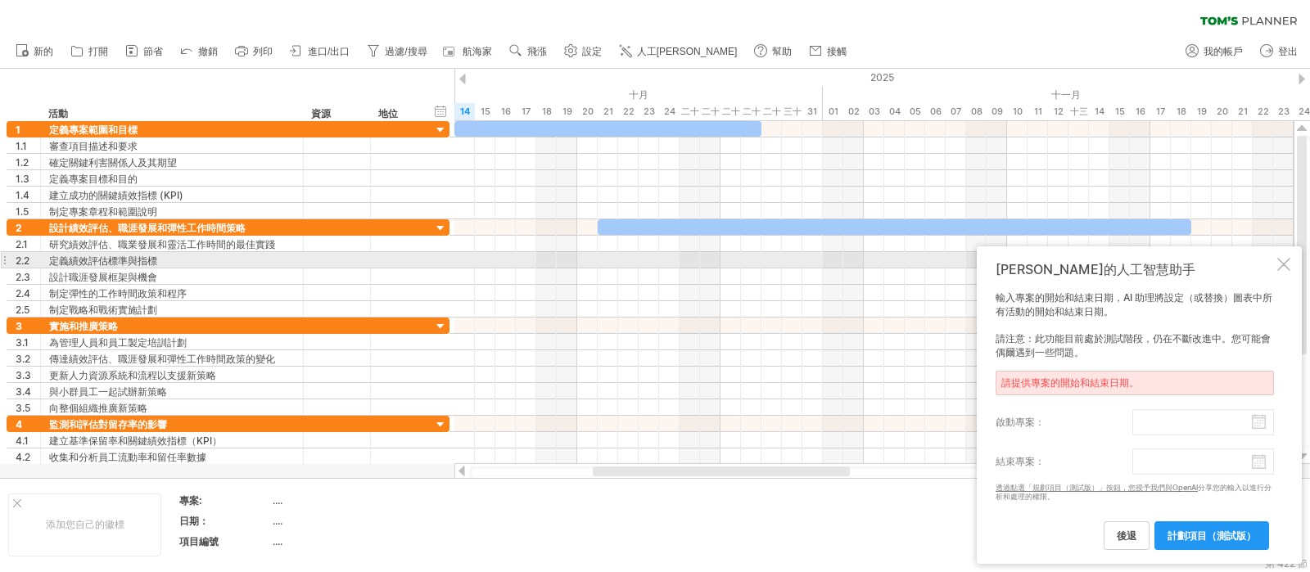
click at [1047, 262] on div at bounding box center [1283, 264] width 13 height 13
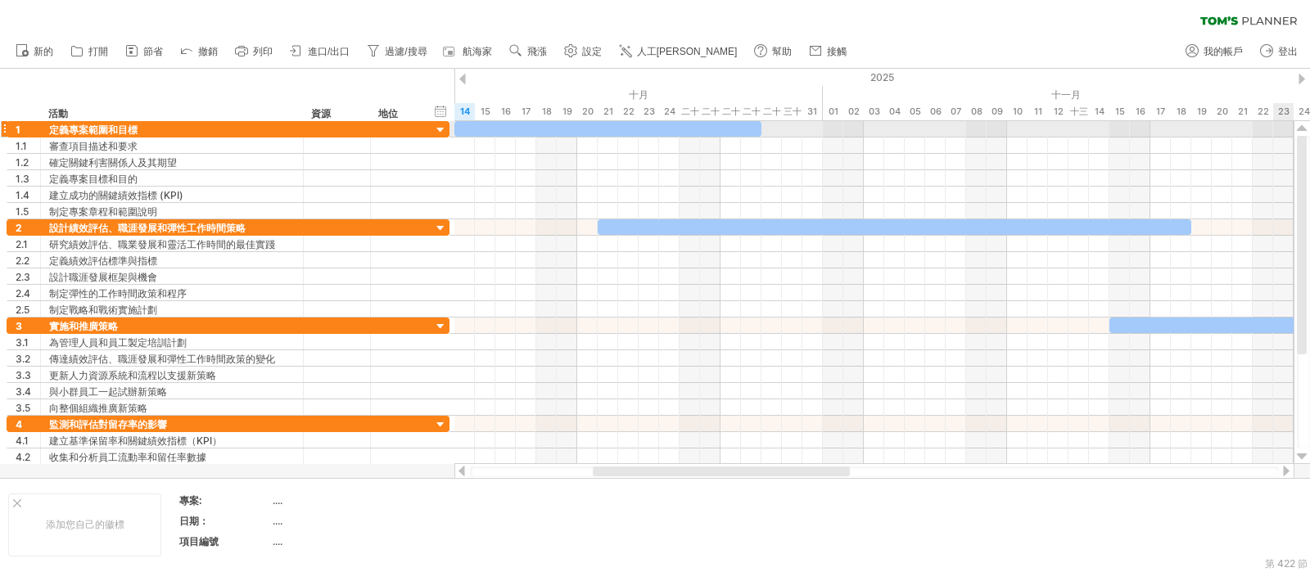
drag, startPoint x: 1300, startPoint y: 246, endPoint x: 970, endPoint y: 241, distance: 330.0
click at [1047, 130] on div at bounding box center [1302, 292] width 17 height 343
click at [680, 129] on div at bounding box center [607, 129] width 307 height 16
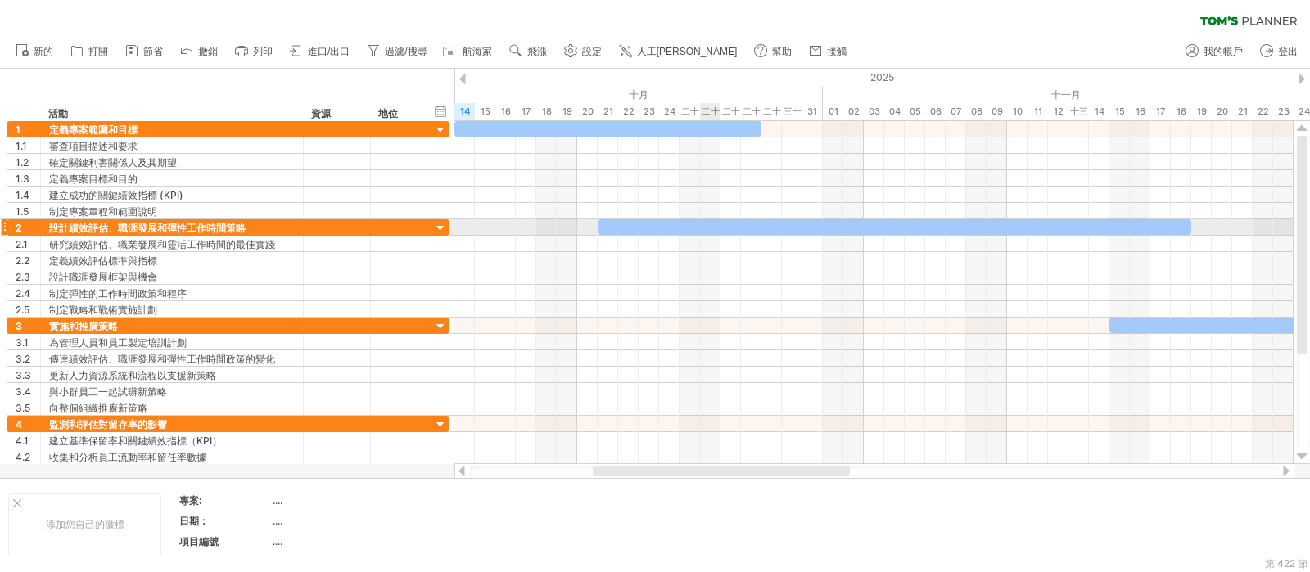
click at [719, 221] on div at bounding box center [895, 227] width 594 height 16
click at [708, 228] on div at bounding box center [895, 227] width 594 height 16
click at [708, 229] on div at bounding box center [895, 227] width 594 height 16
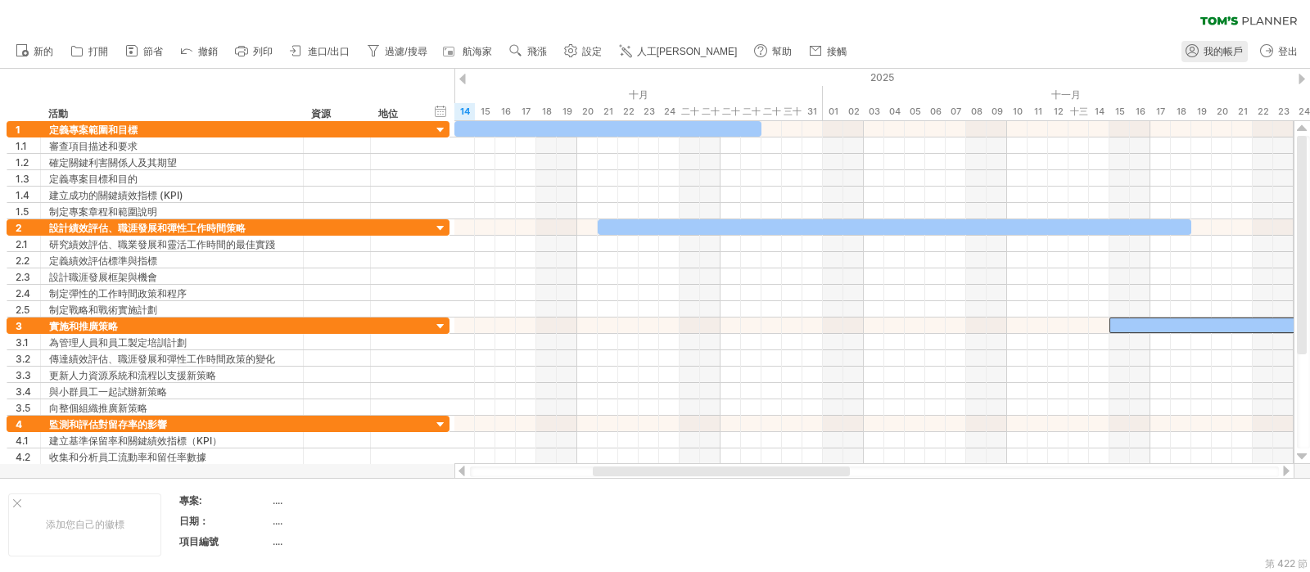
click at [1047, 53] on font "我的帳戶" at bounding box center [1223, 51] width 39 height 11
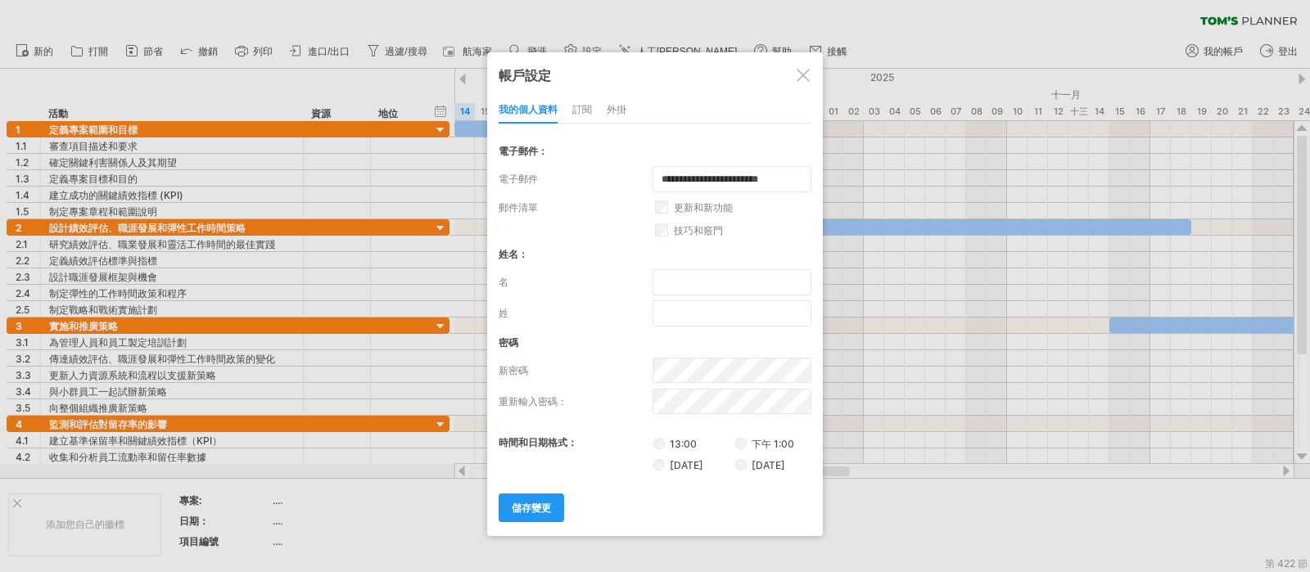
click at [805, 74] on div at bounding box center [803, 75] width 13 height 13
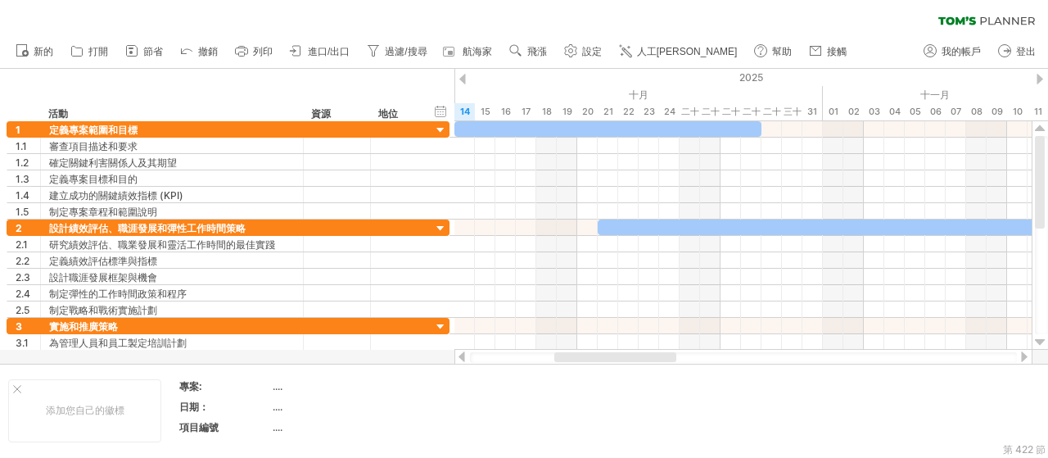
drag, startPoint x: 1162, startPoint y: 0, endPoint x: 706, endPoint y: 191, distance: 494.3
click at [706, 191] on div at bounding box center [742, 195] width 577 height 16
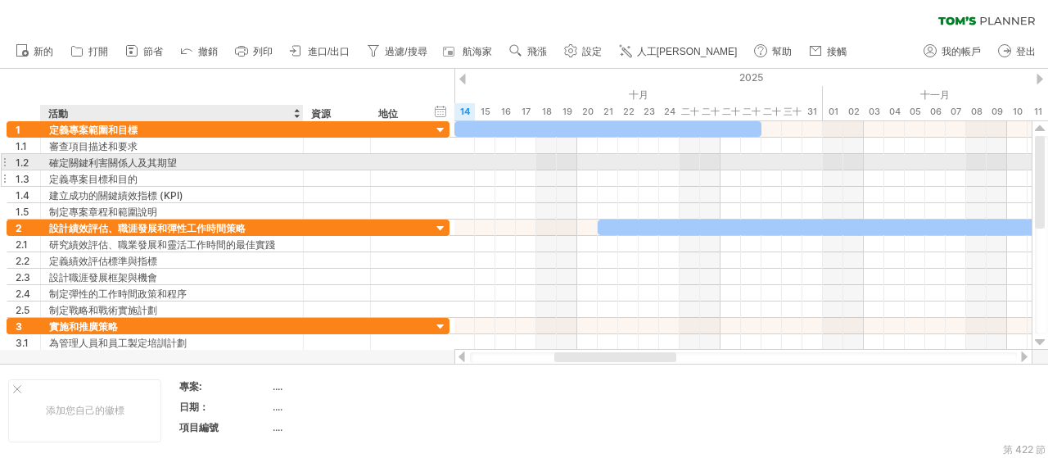
click at [115, 170] on div "定義專案目標和目的" at bounding box center [172, 178] width 246 height 16
click at [115, 165] on font "確定關鍵利害關係人及其期望" at bounding box center [113, 162] width 128 height 12
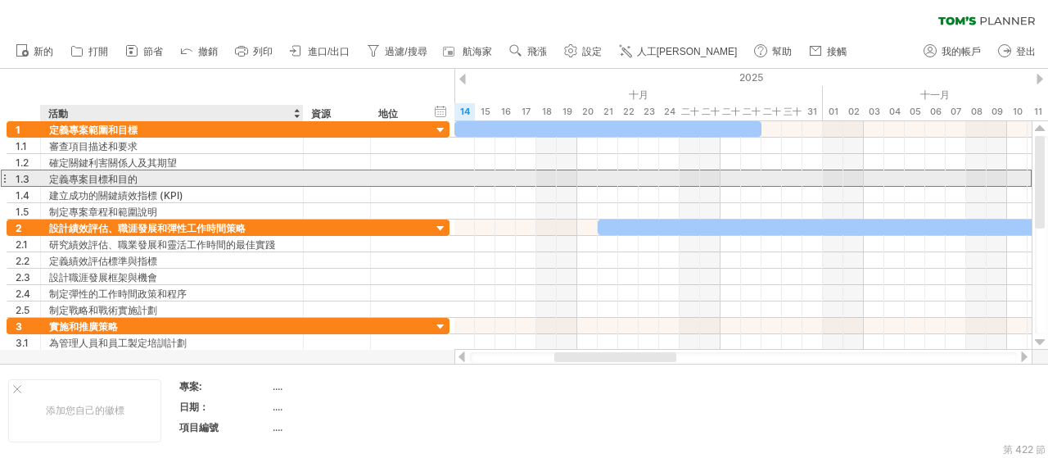
click at [129, 176] on font "定義專案目標和目的" at bounding box center [93, 179] width 88 height 12
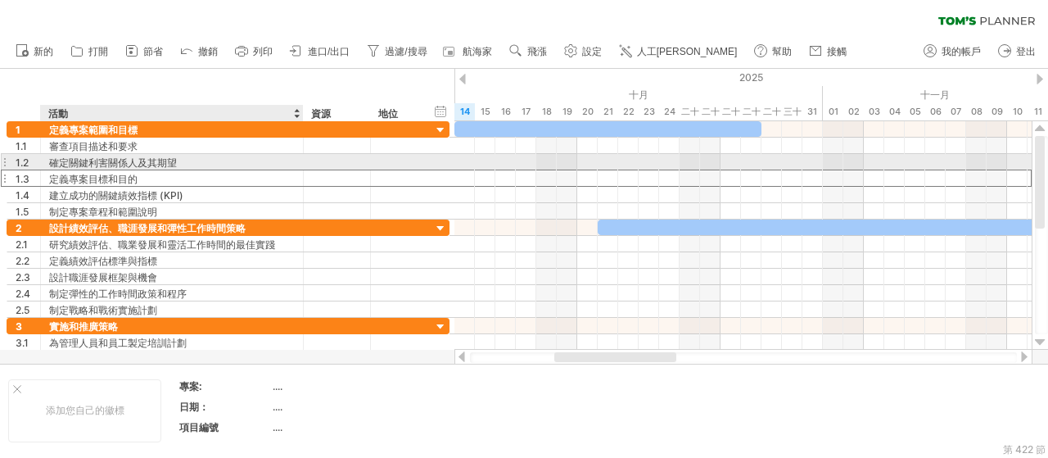
click at [134, 162] on font "確定關鍵利害關係人及其期望" at bounding box center [113, 162] width 128 height 12
click at [133, 161] on font "確定關鍵利害關係人及其期望" at bounding box center [113, 162] width 128 height 12
click at [131, 161] on font "確定關鍵利害關係人及其期望" at bounding box center [113, 162] width 128 height 12
click at [34, 156] on div at bounding box center [38, 162] width 8 height 16
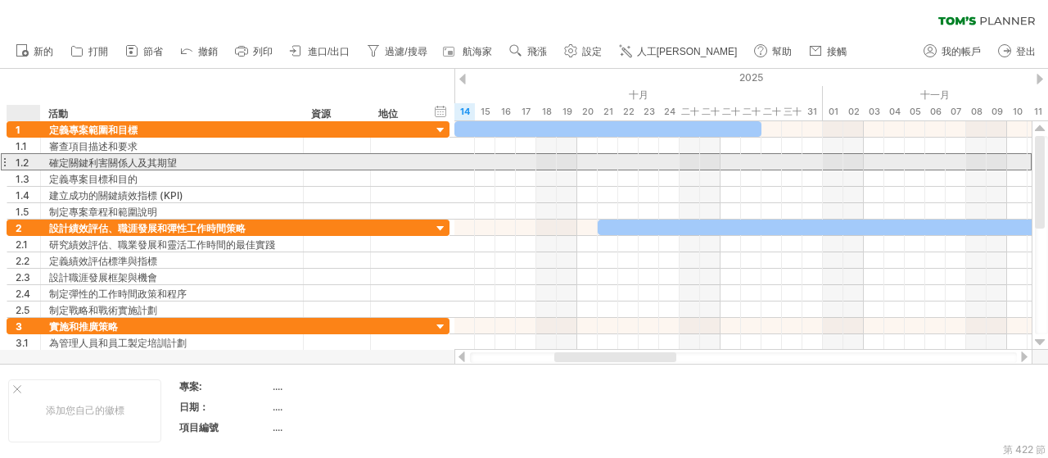
click at [42, 163] on div "**********" at bounding box center [172, 162] width 263 height 16
click at [120, 167] on font "確定關鍵利害關係人及其期望" at bounding box center [113, 162] width 128 height 12
click at [147, 163] on font "確定關鍵利害關係人及其期望" at bounding box center [113, 162] width 128 height 12
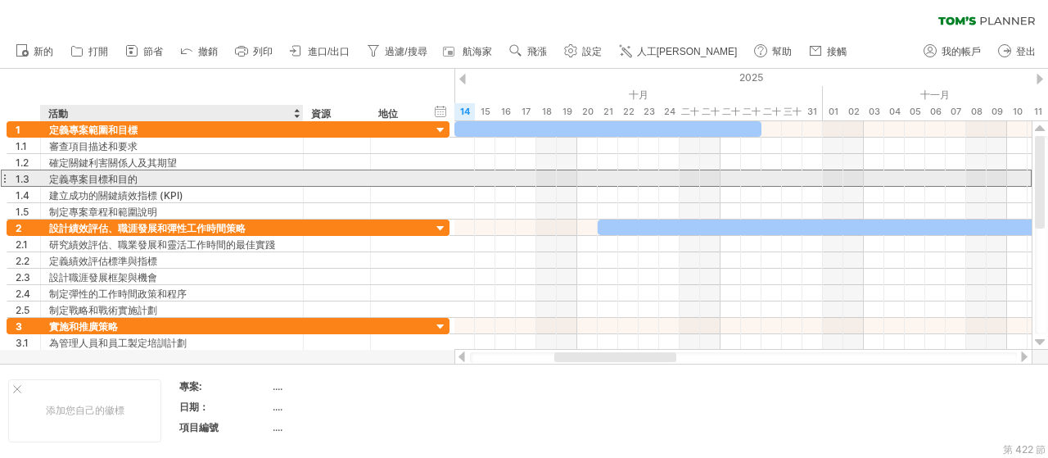
click at [187, 178] on div "定義專案目標和目的" at bounding box center [172, 178] width 246 height 16
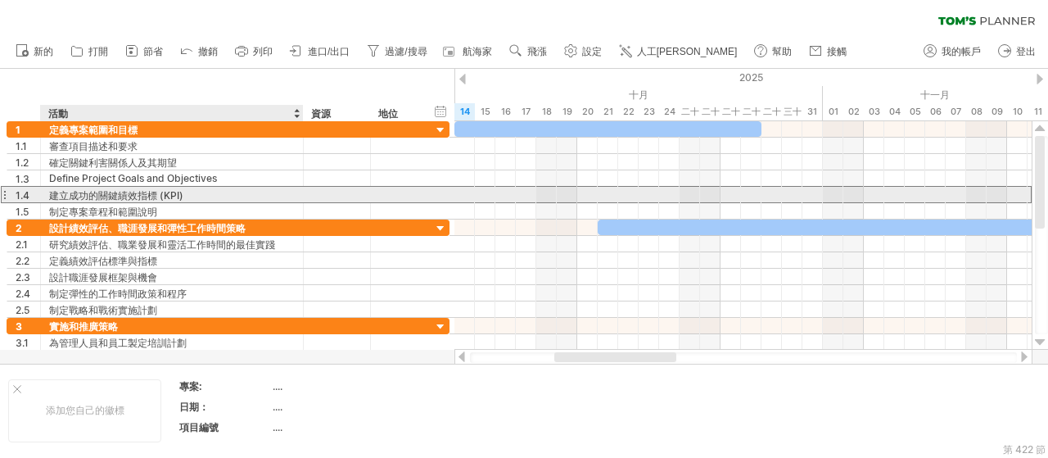
click at [178, 198] on font "建立成功的關鍵績效指標 (KPI)" at bounding box center [116, 195] width 134 height 12
click at [174, 198] on font "建立成功的關鍵績效指標 (KPI)" at bounding box center [116, 195] width 134 height 12
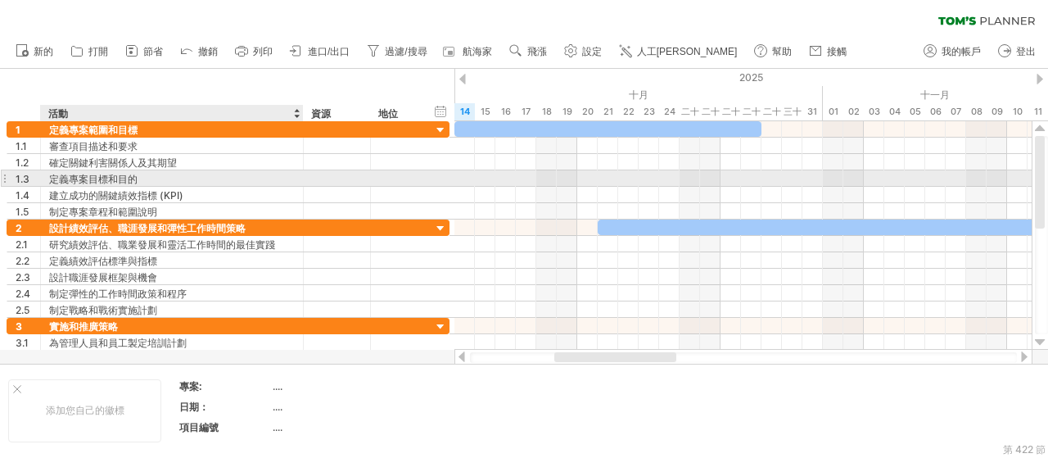
click at [183, 170] on div "定義專案目標和目的" at bounding box center [172, 178] width 246 height 16
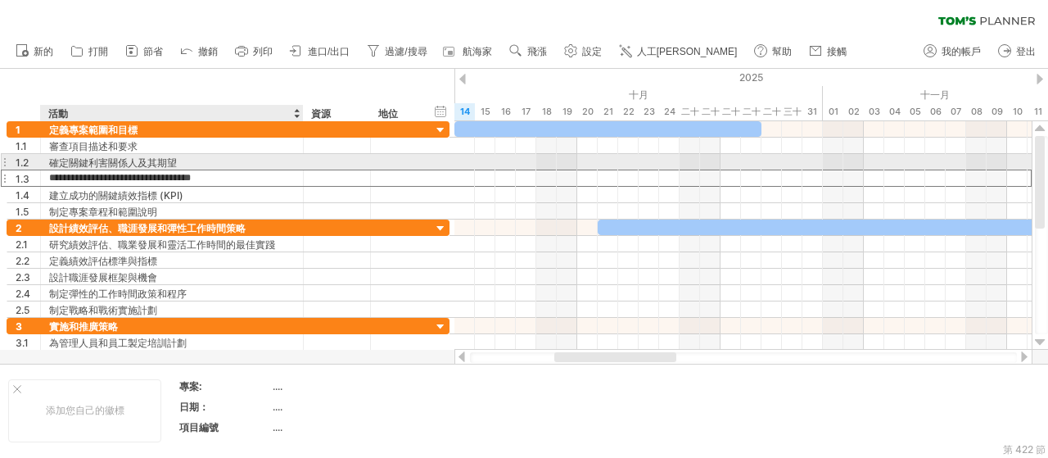
click at [183, 161] on div "確定關鍵利害關係人及其期望" at bounding box center [172, 162] width 246 height 16
